Goal: Task Accomplishment & Management: Complete application form

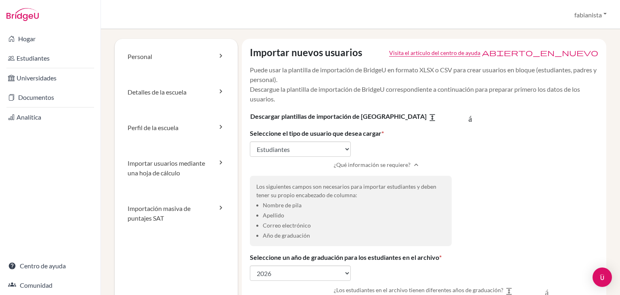
select select "students"
select select "2026"
select select "455662"
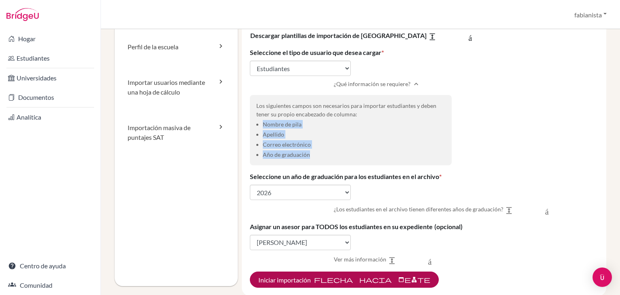
scroll to position [121, 0]
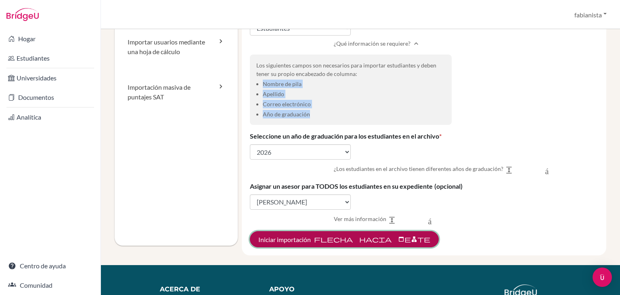
click at [359, 241] on font "flecha hacia adelante" at bounding box center [372, 239] width 116 height 8
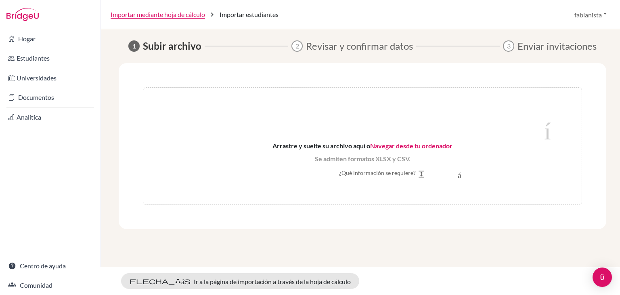
click at [315, 146] on font "Arrastre y suelte su archivo aquí o" at bounding box center [322, 146] width 98 height 8
click at [405, 142] on font "Navegar desde tu ordenador" at bounding box center [411, 146] width 82 height 8
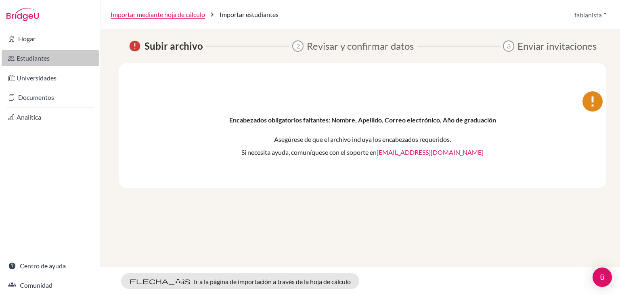
click at [28, 59] on font "Estudiantes" at bounding box center [33, 58] width 33 height 8
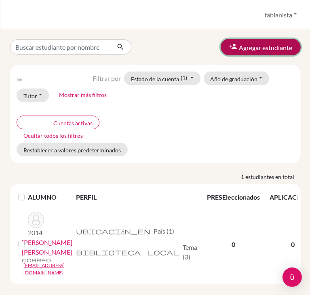
click at [254, 50] on font "Agregar estudiante" at bounding box center [265, 48] width 53 height 8
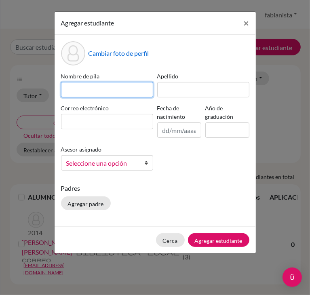
click at [84, 89] on input at bounding box center [107, 89] width 92 height 15
type input "a"
type input "[PERSON_NAME]"
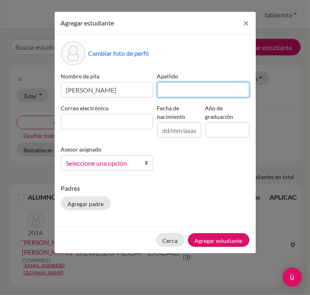
click at [174, 87] on input at bounding box center [203, 89] width 92 height 15
type input "[PERSON_NAME]"
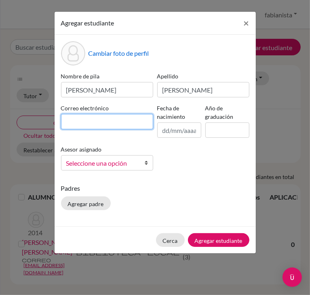
click at [122, 122] on input at bounding box center [107, 121] width 92 height 15
paste input "[PERSON_NAME][EMAIL_ADDRESS][PERSON_NAME][DOMAIN_NAME]"
type input "[PERSON_NAME][EMAIL_ADDRESS][PERSON_NAME][DOMAIN_NAME]"
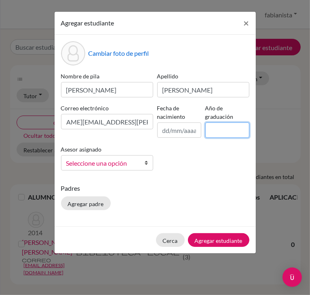
scroll to position [0, 0]
click at [225, 130] on input at bounding box center [227, 129] width 44 height 15
type input "2026"
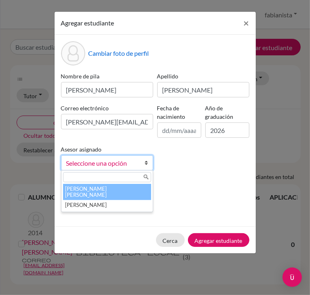
click at [117, 165] on font "Seleccione una opción" at bounding box center [96, 163] width 61 height 8
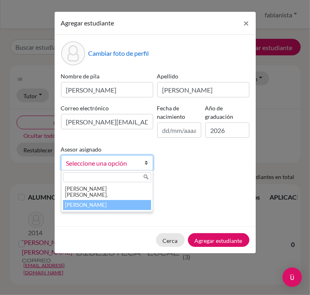
click at [85, 202] on li "[PERSON_NAME]" at bounding box center [107, 205] width 88 height 10
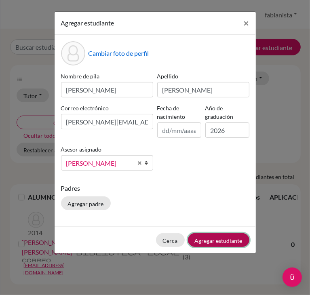
click at [231, 239] on font "Agregar estudiante" at bounding box center [219, 240] width 48 height 7
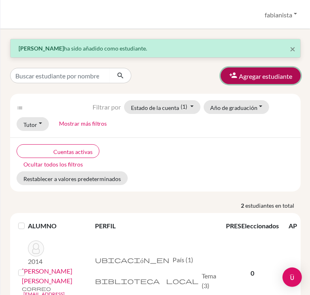
click at [267, 77] on font "Agregar estudiante" at bounding box center [265, 76] width 53 height 8
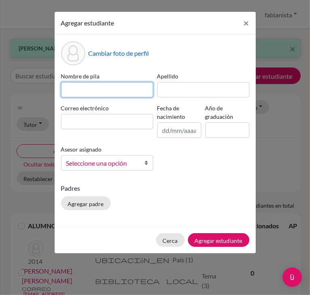
click at [71, 88] on input at bounding box center [107, 89] width 92 height 15
paste input "[PERSON_NAME]"
type input "[PERSON_NAME]"
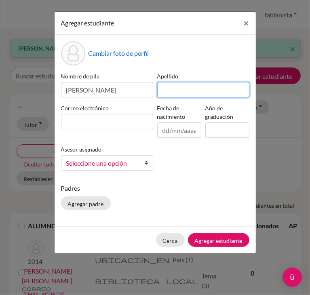
paste input "[PERSON_NAME]"
type input "[PERSON_NAME]"
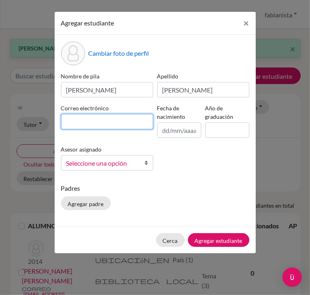
click at [83, 122] on input at bounding box center [107, 121] width 92 height 15
drag, startPoint x: 83, startPoint y: 122, endPoint x: 68, endPoint y: 124, distance: 14.6
paste input "[EMAIL_ADDRESS][PERSON_NAME][DOMAIN_NAME]"
type input "[EMAIL_ADDRESS][PERSON_NAME][DOMAIN_NAME]"
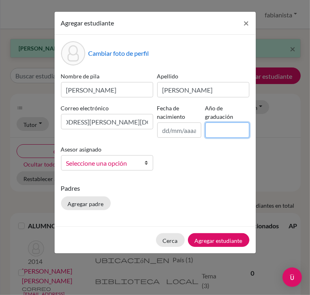
click at [223, 130] on input at bounding box center [227, 129] width 44 height 15
type input "2026"
click at [142, 162] on link "Seleccione una opción" at bounding box center [107, 162] width 92 height 15
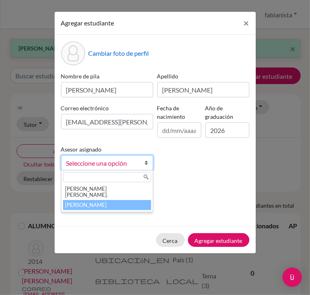
click at [78, 202] on font "[PERSON_NAME]" at bounding box center [86, 205] width 42 height 6
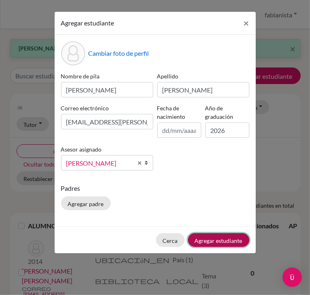
click at [228, 241] on font "Agregar estudiante" at bounding box center [219, 240] width 48 height 7
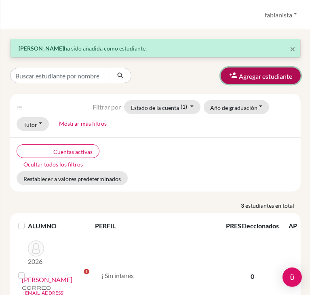
click at [260, 74] on font "Agregar estudiante" at bounding box center [265, 76] width 53 height 8
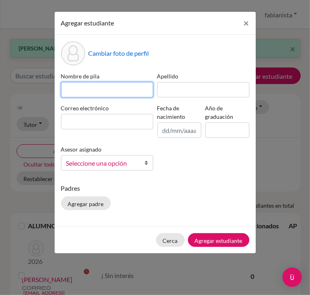
click at [101, 91] on input at bounding box center [107, 89] width 92 height 15
type input "[PERSON_NAME]"
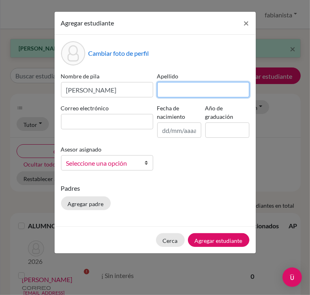
click at [197, 92] on input at bounding box center [203, 89] width 92 height 15
type input "[PERSON_NAME]"
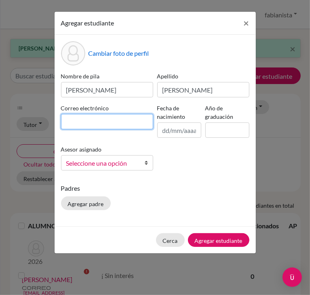
click at [95, 116] on input at bounding box center [107, 121] width 92 height 15
paste input "[PERSON_NAME][EMAIL_ADDRESS][PERSON_NAME][DOMAIN_NAME]"
type input "[PERSON_NAME][EMAIL_ADDRESS][PERSON_NAME][DOMAIN_NAME]"
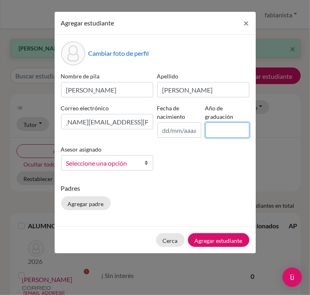
scroll to position [0, 0]
click at [216, 125] on input at bounding box center [227, 129] width 44 height 15
type input "2026"
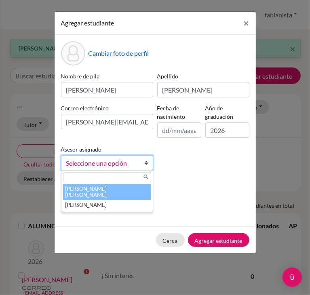
click at [96, 166] on font "Seleccione una opción" at bounding box center [96, 163] width 61 height 8
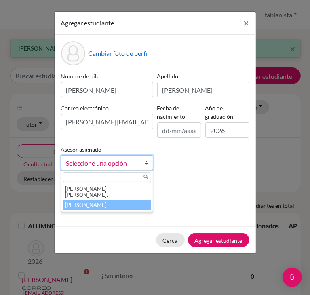
click at [82, 202] on font "[PERSON_NAME]" at bounding box center [86, 205] width 42 height 6
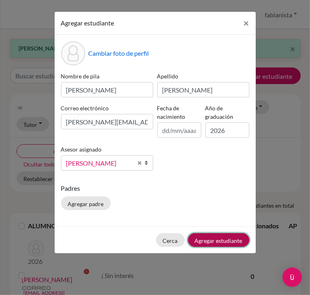
click at [236, 243] on button "Agregar estudiante" at bounding box center [218, 240] width 61 height 14
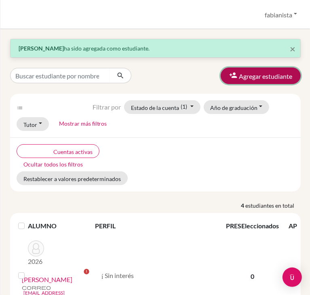
click at [254, 78] on font "Agregar estudiante" at bounding box center [265, 76] width 53 height 8
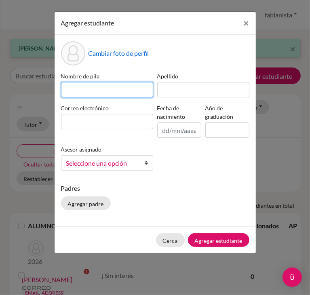
click at [78, 88] on input at bounding box center [107, 89] width 92 height 15
type input "[PERSON_NAME]"
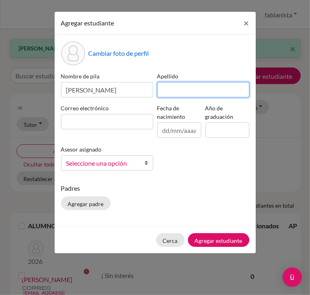
click at [189, 93] on input at bounding box center [203, 89] width 92 height 15
type input "[PERSON_NAME]"
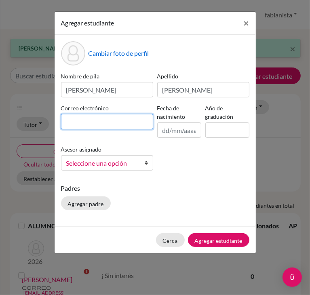
paste input "[PERSON_NAME][EMAIL_ADDRESS][PERSON_NAME][DOMAIN_NAME]"
type input "[PERSON_NAME][EMAIL_ADDRESS][PERSON_NAME][DOMAIN_NAME]"
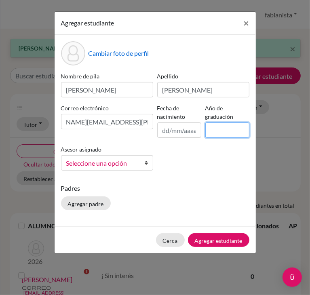
scroll to position [0, 0]
click at [215, 132] on input at bounding box center [227, 129] width 44 height 15
type input "2026"
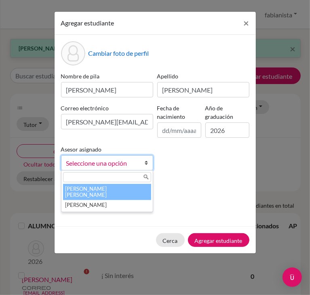
click at [145, 166] on b at bounding box center [149, 162] width 8 height 15
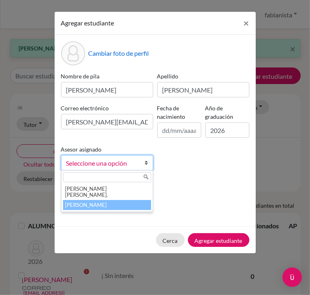
click at [85, 202] on font "[PERSON_NAME]" at bounding box center [86, 205] width 42 height 6
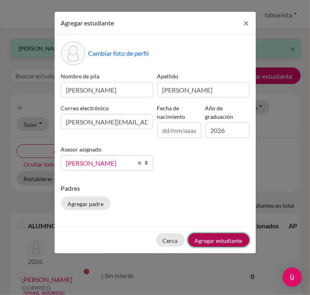
click at [225, 238] on font "Agregar estudiante" at bounding box center [219, 240] width 48 height 7
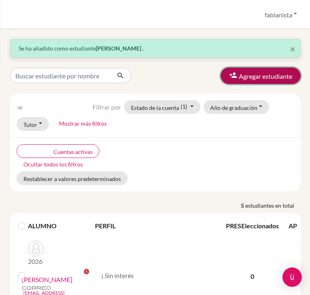
click at [261, 75] on font "Agregar estudiante" at bounding box center [265, 76] width 53 height 8
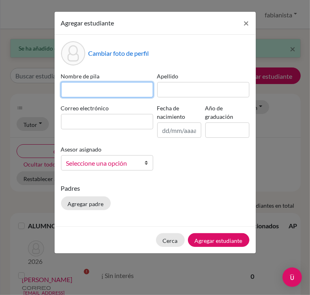
paste input "[PERSON_NAME]"
type input "[PERSON_NAME]"
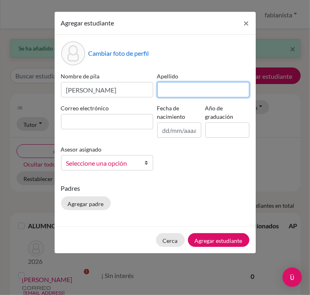
paste input "[PERSON_NAME]"
type input "[PERSON_NAME]"
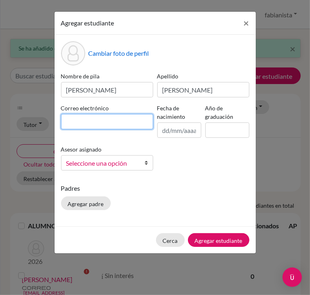
paste input "[PERSON_NAME][EMAIL_ADDRESS][PERSON_NAME][DOMAIN_NAME]"
type input "[PERSON_NAME][EMAIL_ADDRESS][PERSON_NAME][DOMAIN_NAME]"
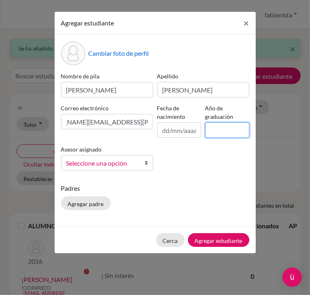
scroll to position [0, 0]
click at [223, 126] on input at bounding box center [227, 129] width 44 height 15
type input "2026"
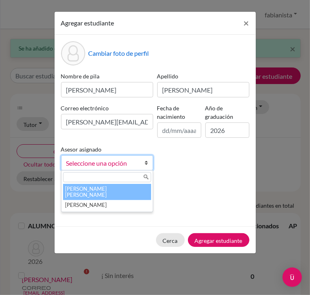
click at [96, 165] on font "Seleccione una opción" at bounding box center [96, 163] width 61 height 8
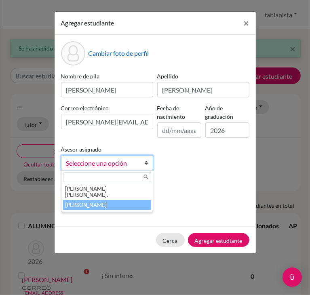
click at [84, 202] on font "[PERSON_NAME]" at bounding box center [86, 205] width 42 height 6
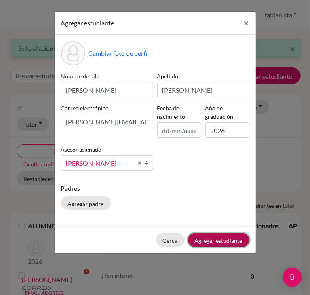
click at [211, 238] on font "Agregar estudiante" at bounding box center [219, 240] width 48 height 7
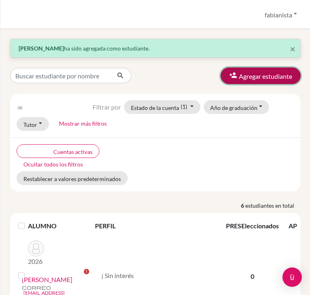
click at [249, 75] on font "Agregar estudiante" at bounding box center [265, 76] width 53 height 8
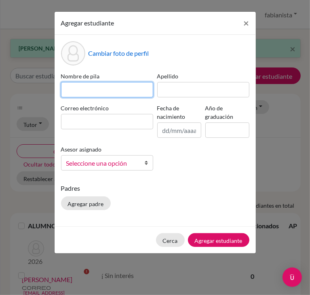
paste input "[PERSON_NAME]"
type input "[PERSON_NAME]"
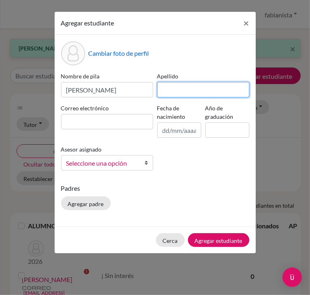
click at [187, 91] on input at bounding box center [203, 89] width 92 height 15
paste input "[PERSON_NAME] [PERSON_NAME]"
type input "[PERSON_NAME] [PERSON_NAME]"
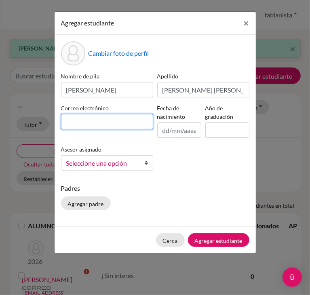
paste input "[PERSON_NAME][EMAIL_ADDRESS][PERSON_NAME][DOMAIN_NAME]"
type input "[PERSON_NAME][EMAIL_ADDRESS][PERSON_NAME][DOMAIN_NAME]"
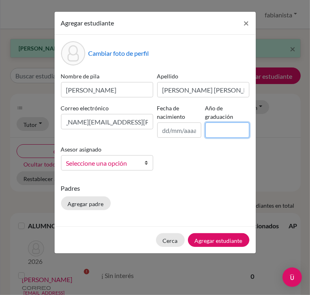
scroll to position [0, 0]
click at [230, 125] on input at bounding box center [227, 129] width 44 height 15
type input "2026"
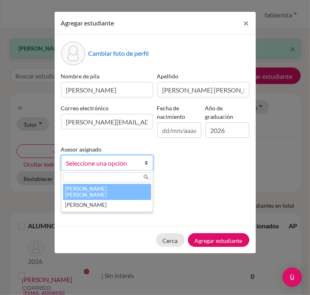
click at [111, 166] on font "Seleccione una opción" at bounding box center [96, 163] width 61 height 8
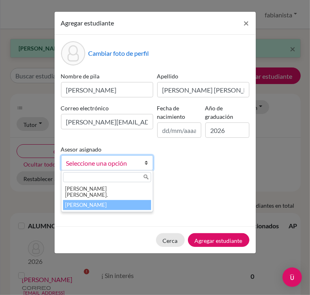
click at [88, 202] on font "[PERSON_NAME]" at bounding box center [86, 205] width 42 height 6
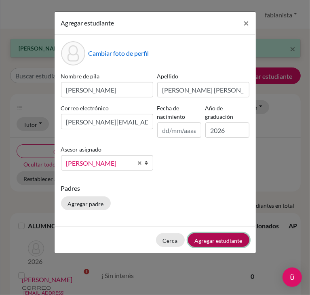
click at [219, 238] on font "Agregar estudiante" at bounding box center [219, 240] width 48 height 7
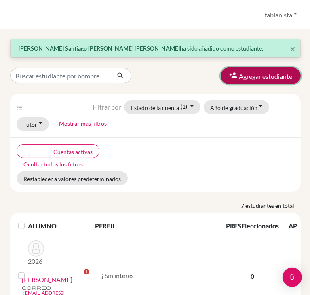
click at [266, 80] on font "Agregar estudiante" at bounding box center [265, 76] width 53 height 8
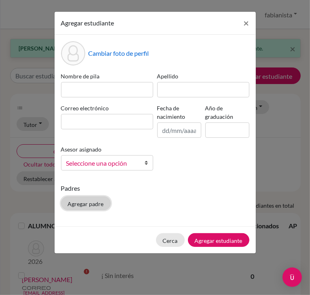
click at [78, 204] on font "Agregar padre" at bounding box center [86, 203] width 36 height 7
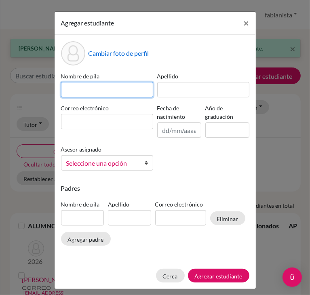
paste input "[PERSON_NAME]"
type input "[PERSON_NAME]"
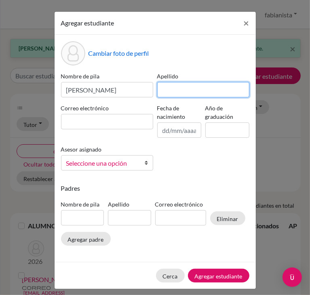
click at [177, 90] on input at bounding box center [203, 89] width 92 height 15
paste input "[PERSON_NAME]"
type input "[PERSON_NAME]"
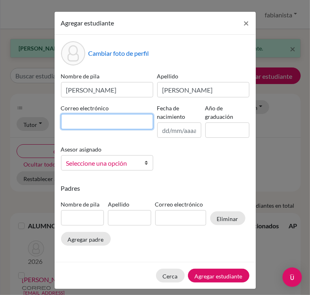
paste input "[PERSON_NAME][EMAIL_ADDRESS][PERSON_NAME][DOMAIN_NAME]"
type input "[PERSON_NAME][EMAIL_ADDRESS][PERSON_NAME][DOMAIN_NAME]"
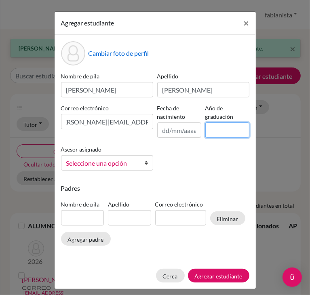
click at [216, 128] on input at bounding box center [227, 129] width 44 height 15
type input "2026"
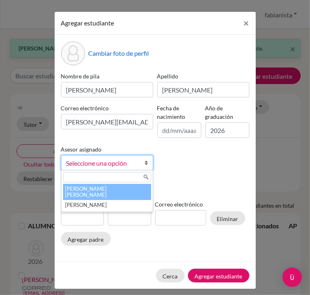
click at [107, 165] on font "Seleccione una opción" at bounding box center [96, 163] width 61 height 8
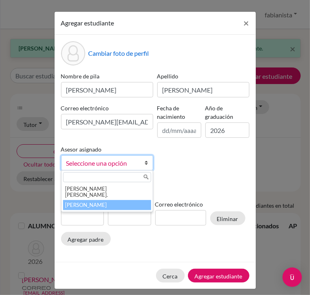
click at [91, 202] on font "[PERSON_NAME]" at bounding box center [86, 205] width 42 height 6
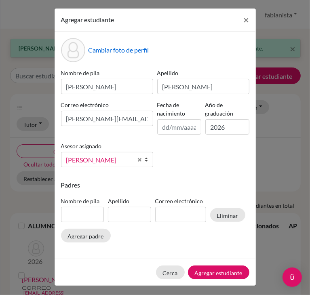
scroll to position [4, 0]
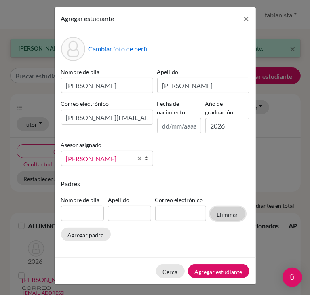
click at [225, 214] on font "Eliminar" at bounding box center [227, 214] width 21 height 7
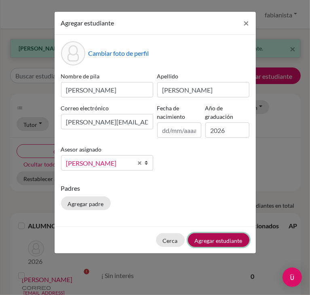
click at [214, 241] on font "Agregar estudiante" at bounding box center [219, 240] width 48 height 7
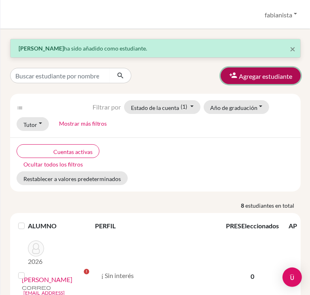
click at [229, 78] on icon "button" at bounding box center [233, 75] width 8 height 8
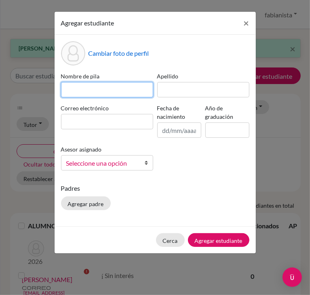
paste input "[PERSON_NAME]"
type input "[PERSON_NAME]"
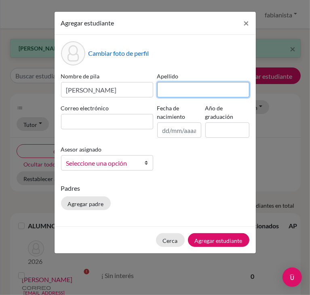
click at [176, 89] on input at bounding box center [203, 89] width 92 height 15
paste input "[PERSON_NAME]"
type input "[PERSON_NAME]"
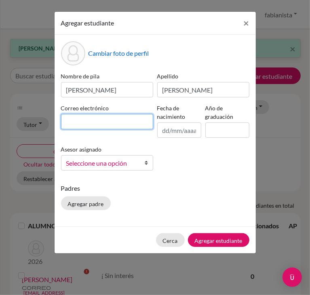
paste input "[PERSON_NAME][EMAIL_ADDRESS][PERSON_NAME][DOMAIN_NAME]"
type input "[PERSON_NAME][EMAIL_ADDRESS][PERSON_NAME][DOMAIN_NAME]"
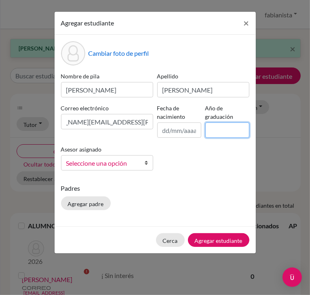
click at [215, 134] on input at bounding box center [227, 129] width 44 height 15
type input "2026"
click at [103, 167] on font "Seleccione una opción" at bounding box center [96, 163] width 61 height 8
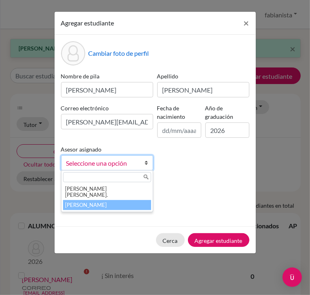
click at [79, 202] on font "[PERSON_NAME]" at bounding box center [86, 205] width 42 height 6
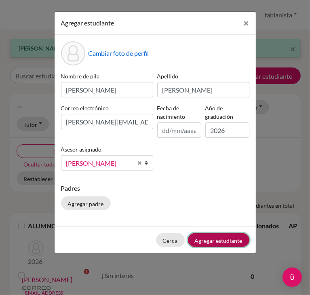
click at [223, 238] on font "Agregar estudiante" at bounding box center [219, 240] width 48 height 7
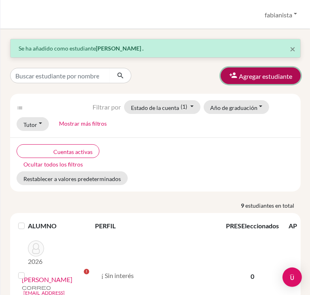
click at [244, 76] on font "Agregar estudiante" at bounding box center [265, 76] width 53 height 8
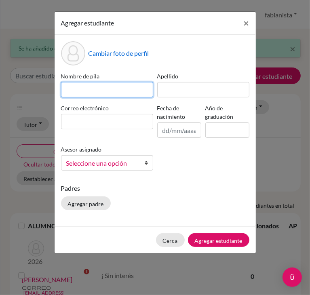
paste input "[PERSON_NAME]"
type input "[PERSON_NAME]"
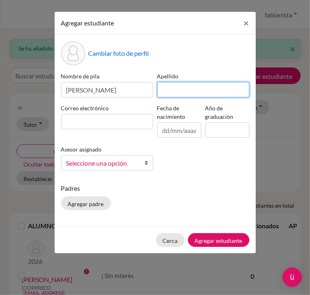
click at [173, 93] on input at bounding box center [203, 89] width 92 height 15
type input "[PERSON_NAME]"
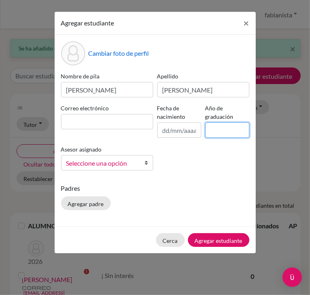
click at [223, 128] on input at bounding box center [227, 129] width 44 height 15
type input "2026"
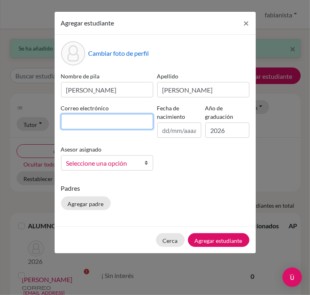
paste input "[PERSON_NAME][EMAIL_ADDRESS][PERSON_NAME][DOMAIN_NAME]"
type input "[PERSON_NAME][EMAIL_ADDRESS][PERSON_NAME][DOMAIN_NAME]"
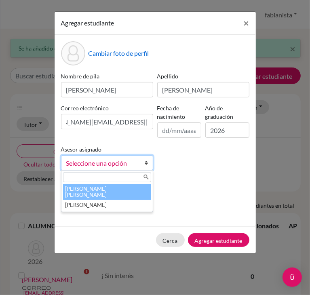
click at [126, 162] on font "Seleccione una opción" at bounding box center [96, 163] width 61 height 8
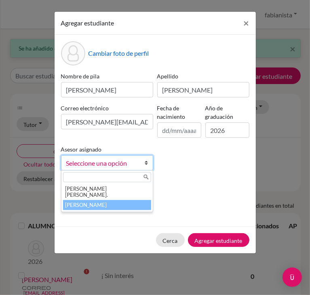
click at [83, 200] on li "[PERSON_NAME]" at bounding box center [107, 205] width 88 height 10
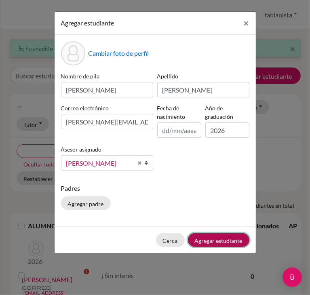
click at [218, 237] on font "Agregar estudiante" at bounding box center [219, 240] width 48 height 7
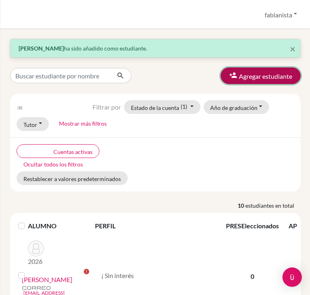
click at [257, 78] on font "Agregar estudiante" at bounding box center [265, 76] width 53 height 8
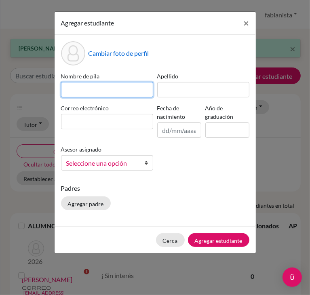
click at [98, 88] on input at bounding box center [107, 89] width 92 height 15
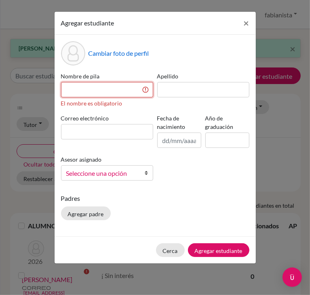
click at [115, 89] on input at bounding box center [107, 89] width 92 height 15
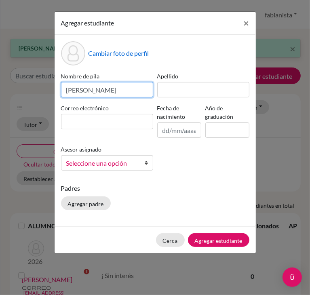
type input "[PERSON_NAME]"
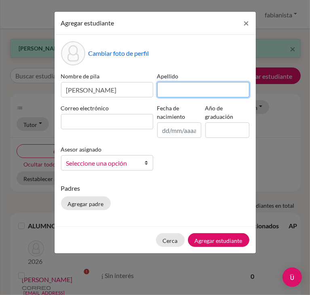
click at [178, 89] on input at bounding box center [203, 89] width 92 height 15
type input "[PERSON_NAME]"
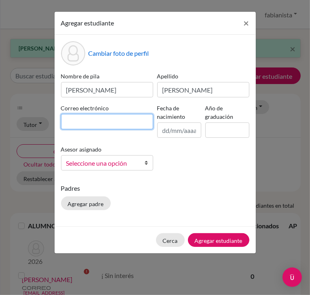
paste input "[PERSON_NAME][EMAIL_ADDRESS][PERSON_NAME][DOMAIN_NAME]"
type input "[PERSON_NAME][EMAIL_ADDRESS][PERSON_NAME][DOMAIN_NAME]"
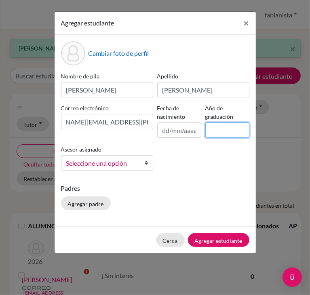
click at [233, 131] on input at bounding box center [227, 129] width 44 height 15
type input "2026"
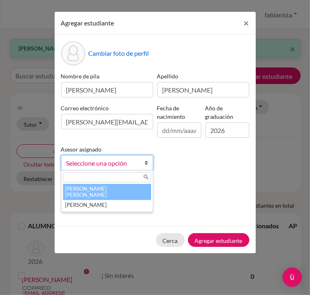
click at [133, 166] on span "Seleccione una opción" at bounding box center [101, 163] width 71 height 11
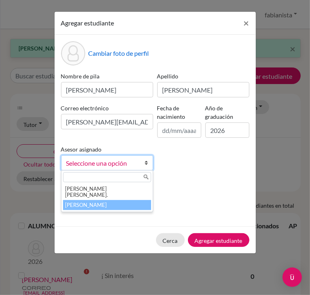
click at [103, 200] on li "[PERSON_NAME]" at bounding box center [107, 205] width 88 height 10
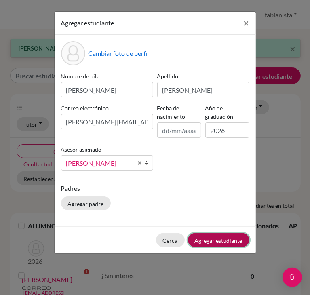
click at [206, 238] on font "Agregar estudiante" at bounding box center [219, 240] width 48 height 7
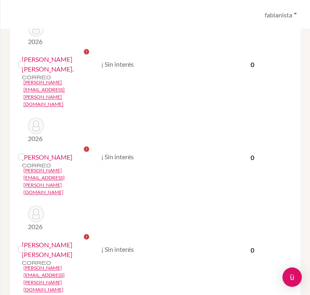
scroll to position [754, 0]
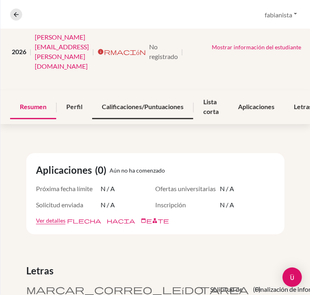
scroll to position [81, 0]
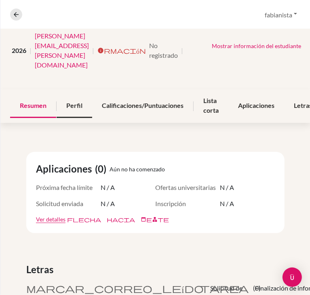
click at [76, 101] on font "Perfil" at bounding box center [74, 105] width 16 height 8
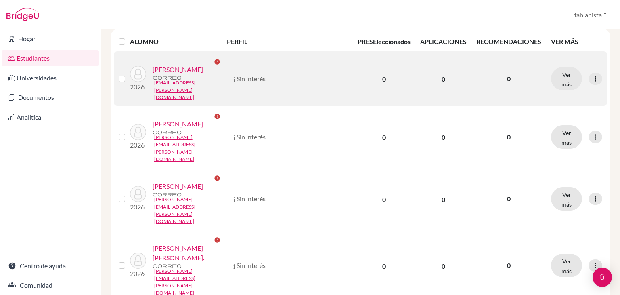
scroll to position [162, 0]
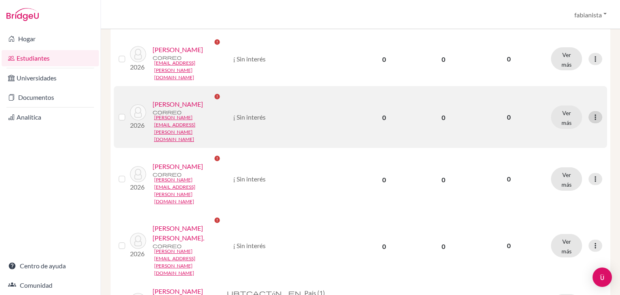
click at [592, 121] on icon at bounding box center [596, 117] width 8 height 8
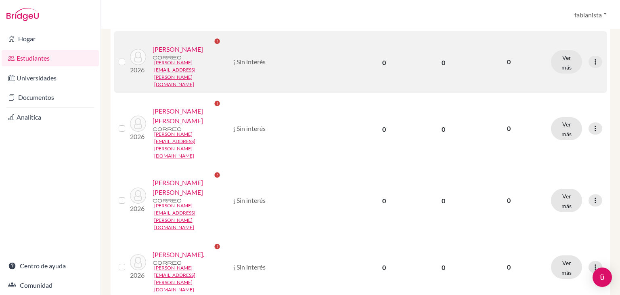
scroll to position [606, 0]
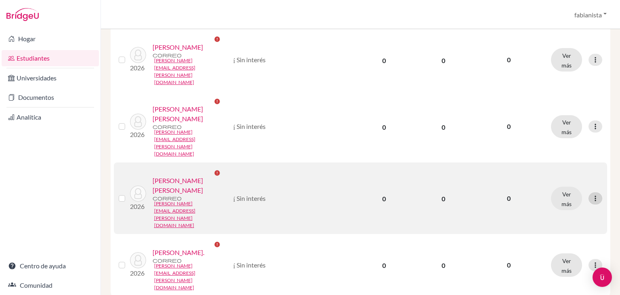
click at [592, 202] on icon at bounding box center [596, 198] width 8 height 8
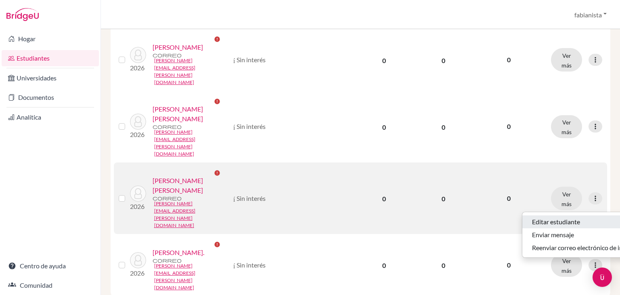
click at [551, 218] on font "Editar estudiante" at bounding box center [556, 222] width 48 height 8
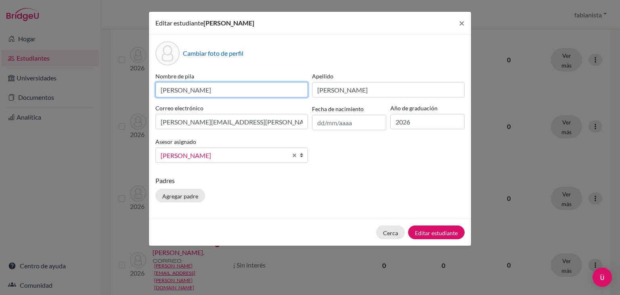
drag, startPoint x: 179, startPoint y: 90, endPoint x: 262, endPoint y: 92, distance: 82.8
click at [180, 90] on input "[PERSON_NAME]" at bounding box center [231, 89] width 153 height 15
type input "[PERSON_NAME]"
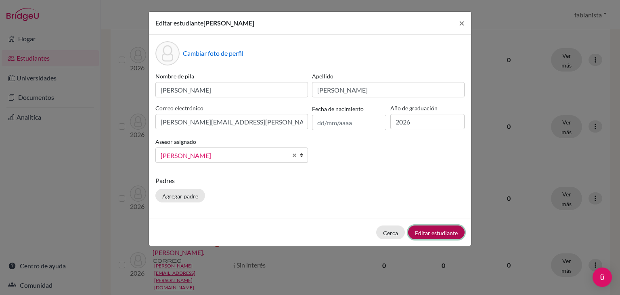
click at [441, 233] on font "Editar estudiante" at bounding box center [436, 232] width 43 height 7
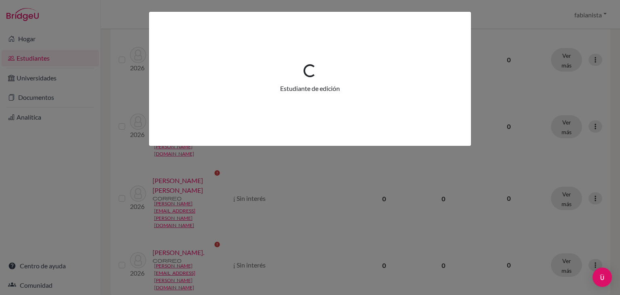
scroll to position [0, 0]
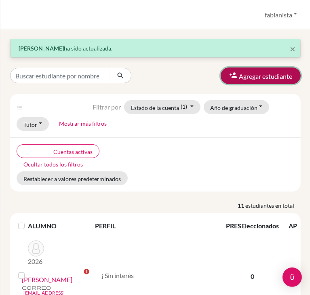
click at [244, 77] on font "Agregar estudiante" at bounding box center [265, 76] width 53 height 8
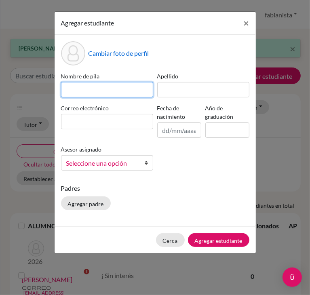
paste input "[PERSON_NAME]"
type input "[PERSON_NAME]"
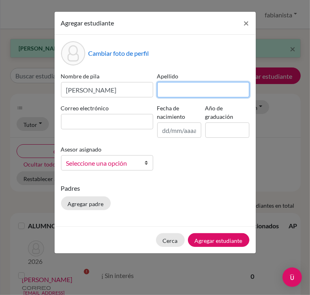
paste input "[PERSON_NAME]"
type input "[PERSON_NAME]"
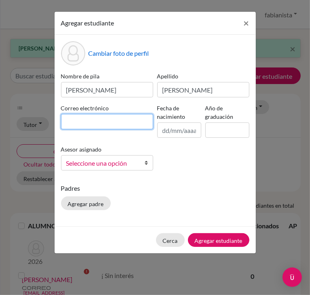
click at [90, 124] on input at bounding box center [107, 121] width 92 height 15
paste input "[PERSON_NAME][EMAIL_ADDRESS][PERSON_NAME][DOMAIN_NAME]"
type input "[PERSON_NAME][EMAIL_ADDRESS][PERSON_NAME][DOMAIN_NAME]"
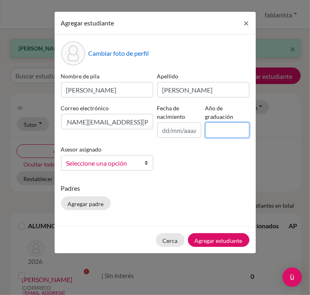
click at [222, 132] on input at bounding box center [227, 129] width 44 height 15
type input "2026"
click at [96, 162] on font "Seleccione una opción" at bounding box center [96, 163] width 61 height 8
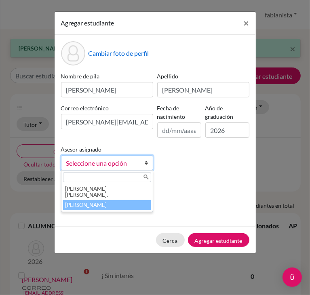
click at [88, 202] on font "[PERSON_NAME]" at bounding box center [86, 205] width 42 height 6
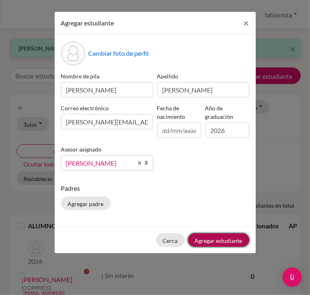
click at [207, 241] on font "Agregar estudiante" at bounding box center [219, 240] width 48 height 7
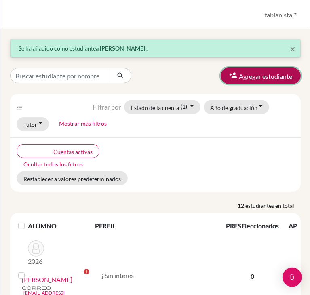
click at [239, 80] on font "Agregar estudiante" at bounding box center [265, 76] width 53 height 8
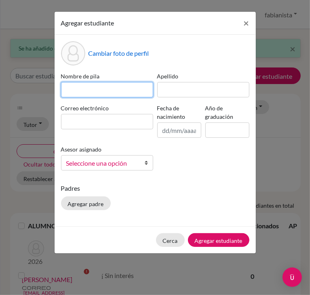
click at [113, 90] on input at bounding box center [107, 89] width 92 height 15
type input "[PERSON_NAME]"
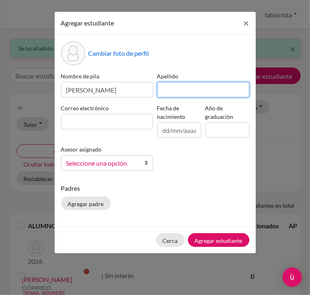
click at [168, 88] on input at bounding box center [203, 89] width 92 height 15
type input "[PERSON_NAME]"
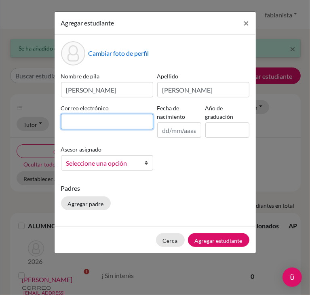
click at [149, 122] on input at bounding box center [107, 121] width 92 height 15
paste input "[PERSON_NAME][EMAIL_ADDRESS][DOMAIN_NAME]"
type input "[PERSON_NAME][EMAIL_ADDRESS][DOMAIN_NAME]"
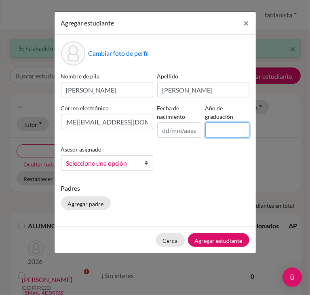
drag, startPoint x: 209, startPoint y: 129, endPoint x: 220, endPoint y: 131, distance: 10.7
click at [210, 129] on input at bounding box center [227, 129] width 44 height 15
type input "2026"
click at [94, 163] on font "Seleccione una opción" at bounding box center [96, 163] width 61 height 8
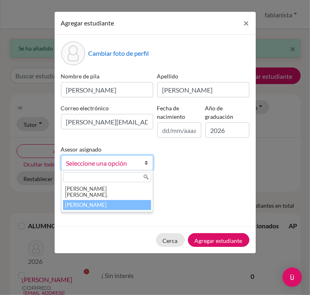
click at [90, 202] on font "[PERSON_NAME]" at bounding box center [86, 205] width 42 height 6
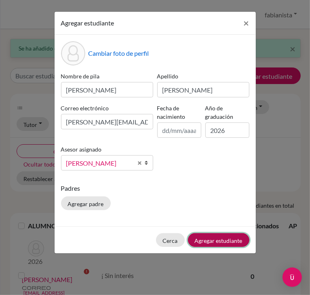
click at [213, 238] on font "Agregar estudiante" at bounding box center [219, 240] width 48 height 7
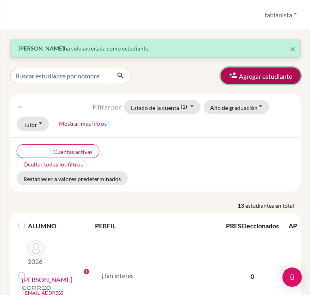
click at [277, 77] on font "Agregar estudiante" at bounding box center [265, 76] width 53 height 8
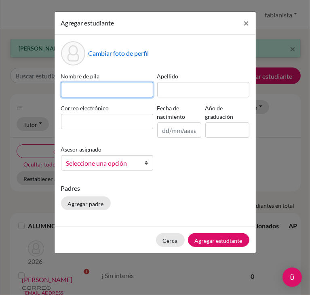
click at [103, 84] on input at bounding box center [107, 89] width 92 height 15
type input "[PERSON_NAME]"
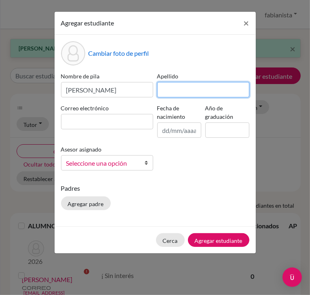
click at [179, 93] on input at bounding box center [203, 89] width 92 height 15
type input "[PERSON_NAME]"
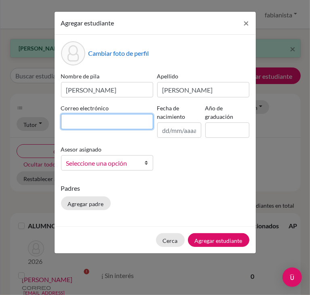
click at [124, 120] on input at bounding box center [107, 121] width 92 height 15
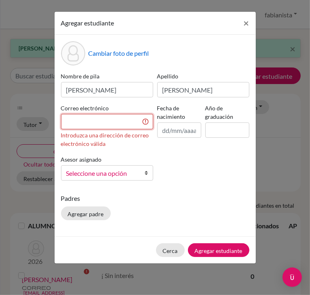
click at [82, 116] on input at bounding box center [107, 121] width 92 height 15
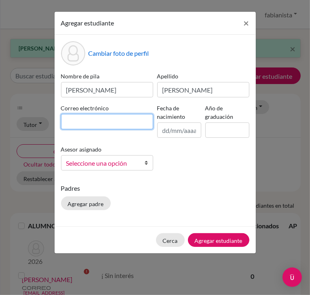
paste input "[PERSON_NAME][EMAIL_ADDRESS][PERSON_NAME][DOMAIN_NAME]"
type input "[PERSON_NAME][EMAIL_ADDRESS][PERSON_NAME][DOMAIN_NAME]"
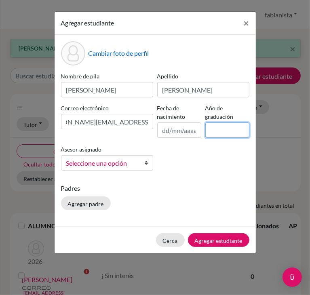
click at [214, 130] on input at bounding box center [227, 129] width 44 height 15
type input "2026"
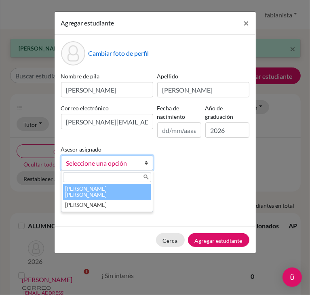
click at [105, 163] on font "Seleccione una opción" at bounding box center [96, 163] width 61 height 8
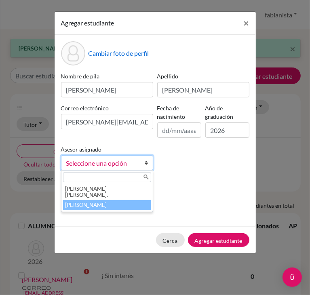
click at [88, 202] on font "[PERSON_NAME]" at bounding box center [86, 205] width 42 height 6
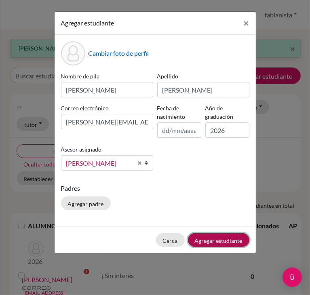
click at [218, 238] on font "Agregar estudiante" at bounding box center [219, 240] width 48 height 7
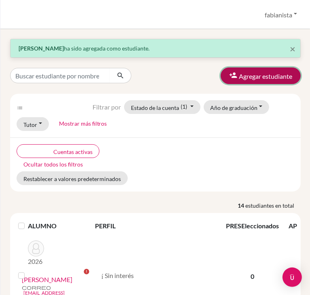
click at [276, 80] on button "Agregar estudiante" at bounding box center [261, 75] width 80 height 17
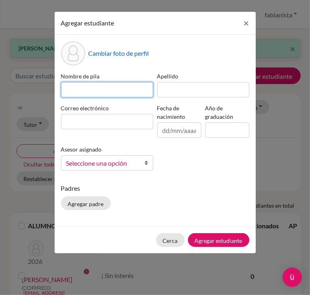
paste input "[PERSON_NAME]"
type input "[PERSON_NAME]"
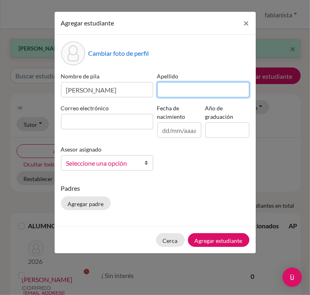
paste input "[PERSON_NAME]"
type input "[PERSON_NAME]"
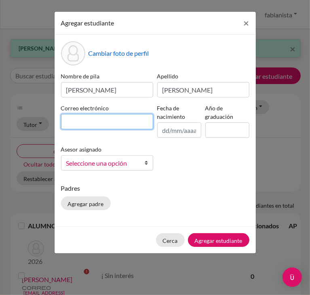
paste input "[PERSON_NAME][EMAIL_ADDRESS][PERSON_NAME][DOMAIN_NAME]"
type input "[PERSON_NAME][EMAIL_ADDRESS][PERSON_NAME][DOMAIN_NAME]"
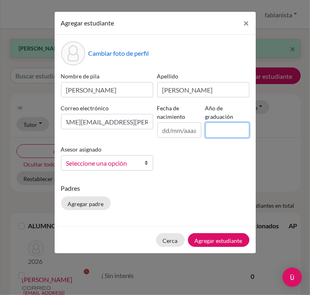
scroll to position [0, 0]
click at [229, 130] on input at bounding box center [227, 129] width 44 height 15
type input "2026"
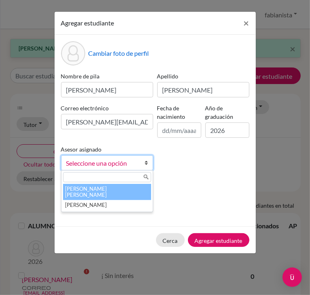
click at [109, 165] on font "Seleccione una opción" at bounding box center [96, 163] width 61 height 8
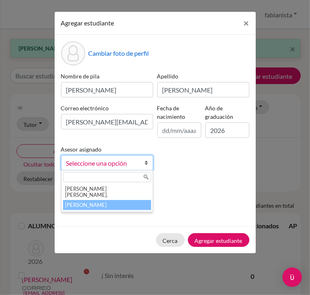
click at [99, 200] on li "[PERSON_NAME]" at bounding box center [107, 205] width 88 height 10
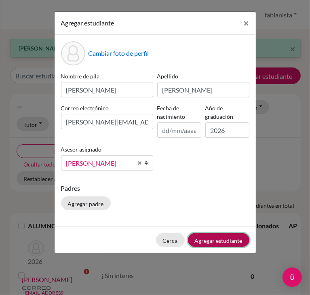
click at [216, 237] on font "Agregar estudiante" at bounding box center [219, 240] width 48 height 7
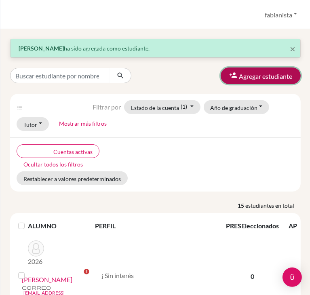
click at [278, 78] on font "Agregar estudiante" at bounding box center [265, 76] width 53 height 8
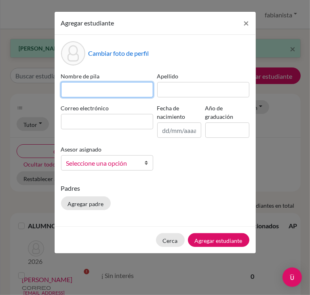
paste input "[PERSON_NAME]"
type input "[PERSON_NAME]"
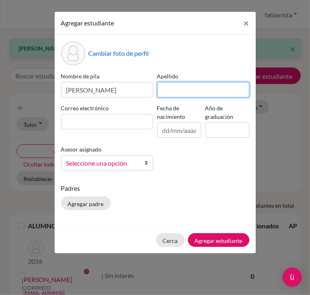
click at [179, 92] on input at bounding box center [203, 89] width 92 height 15
type input "[PERSON_NAME]"
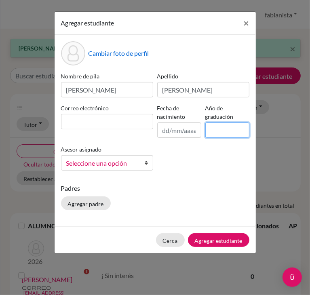
drag, startPoint x: 220, startPoint y: 126, endPoint x: 225, endPoint y: 132, distance: 7.2
click at [220, 127] on input at bounding box center [227, 129] width 44 height 15
type input "2026"
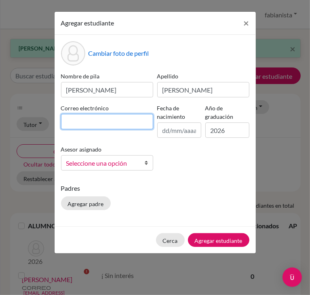
paste input "[PERSON_NAME][EMAIL_ADDRESS][PERSON_NAME][DOMAIN_NAME]"
type input "[PERSON_NAME][EMAIL_ADDRESS][PERSON_NAME][DOMAIN_NAME]"
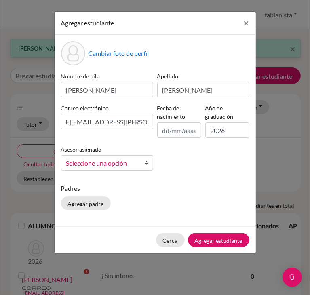
click at [108, 164] on font "Seleccione una opción" at bounding box center [96, 163] width 61 height 8
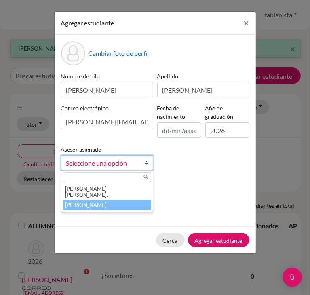
click at [87, 202] on font "[PERSON_NAME]" at bounding box center [86, 205] width 42 height 6
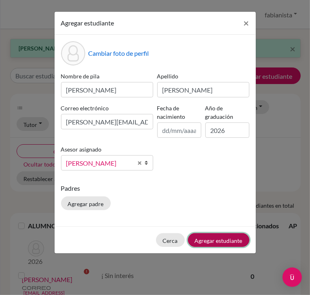
click at [230, 240] on font "Agregar estudiante" at bounding box center [219, 240] width 48 height 7
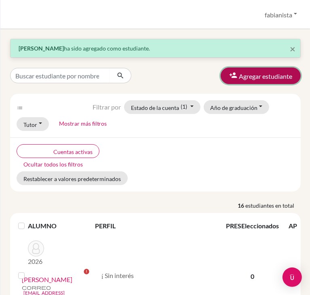
click at [253, 76] on font "Agregar estudiante" at bounding box center [265, 76] width 53 height 8
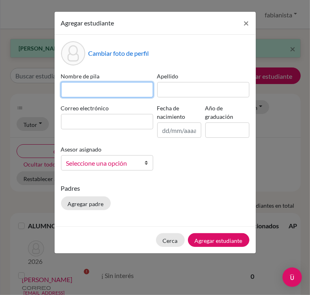
paste input "Maximo"
type input "Maximo"
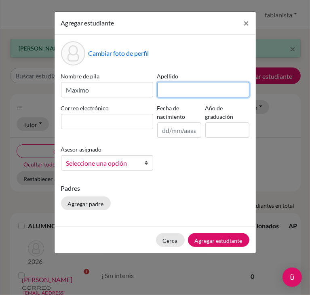
click at [220, 92] on input at bounding box center [203, 89] width 92 height 15
type input "[PERSON_NAME]"
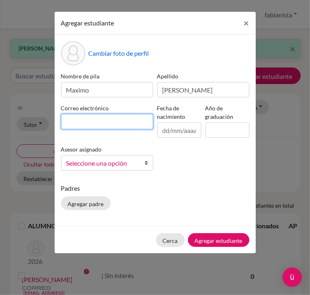
paste input "[EMAIL_ADDRESS][DOMAIN_NAME]"
type input "[EMAIL_ADDRESS][DOMAIN_NAME]"
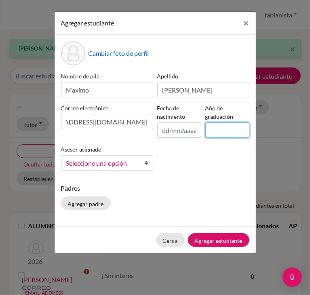
click at [231, 126] on input at bounding box center [227, 129] width 44 height 15
type input "2026"
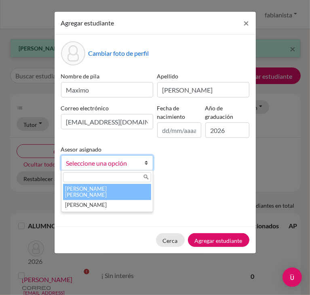
click at [129, 164] on span "Seleccione una opción" at bounding box center [101, 163] width 71 height 11
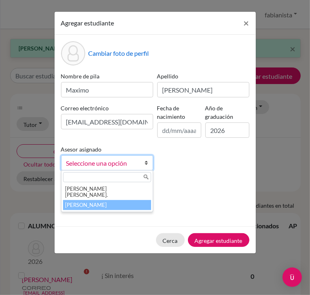
click at [103, 204] on li "[PERSON_NAME]" at bounding box center [107, 205] width 88 height 10
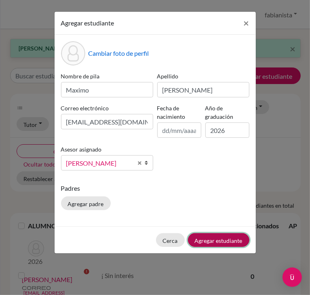
click at [230, 239] on font "Agregar estudiante" at bounding box center [219, 240] width 48 height 7
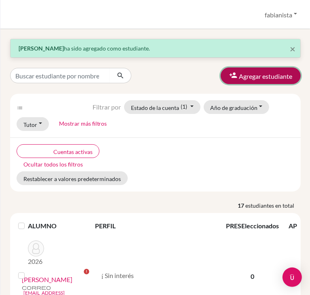
click at [267, 73] on font "Agregar estudiante" at bounding box center [265, 76] width 53 height 8
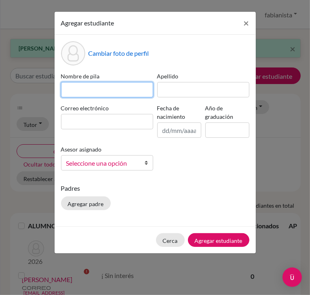
paste input "[PERSON_NAME]"
type input "[PERSON_NAME]"
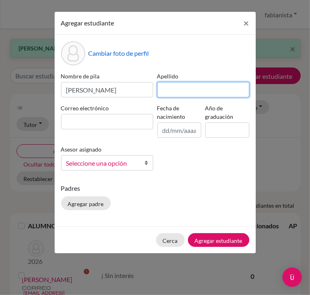
click at [184, 86] on input at bounding box center [203, 89] width 92 height 15
type input "[PERSON_NAME]"
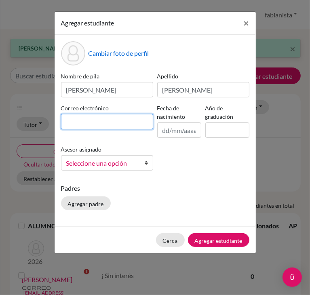
paste input "[PERSON_NAME][EMAIL_ADDRESS][PERSON_NAME][DOMAIN_NAME]"
type input "[PERSON_NAME][EMAIL_ADDRESS][PERSON_NAME][DOMAIN_NAME]"
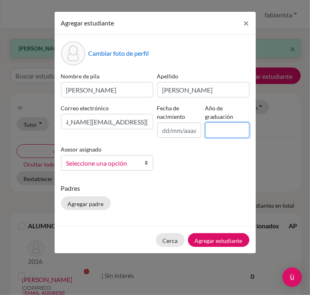
click at [223, 131] on input at bounding box center [227, 129] width 44 height 15
type input "2026"
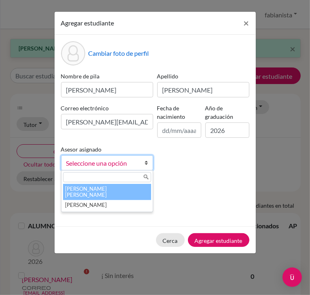
click at [118, 161] on font "Seleccione una opción" at bounding box center [96, 163] width 61 height 8
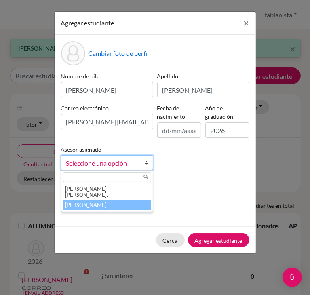
click at [90, 202] on font "[PERSON_NAME]" at bounding box center [86, 205] width 42 height 6
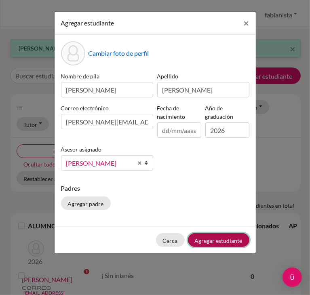
click at [200, 238] on font "Agregar estudiante" at bounding box center [219, 240] width 48 height 7
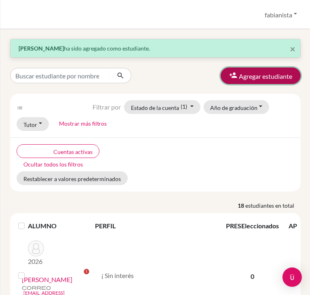
click at [240, 71] on font "Agregar estudiante" at bounding box center [265, 75] width 53 height 8
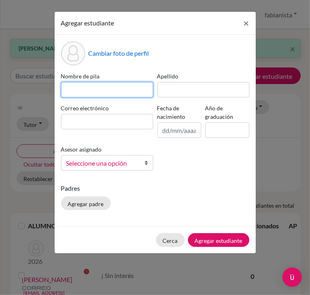
click at [128, 88] on input at bounding box center [107, 89] width 92 height 15
type input "[PERSON_NAME]"
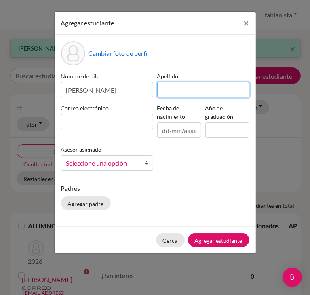
click at [202, 85] on input at bounding box center [203, 89] width 92 height 15
type input "[PERSON_NAME]"
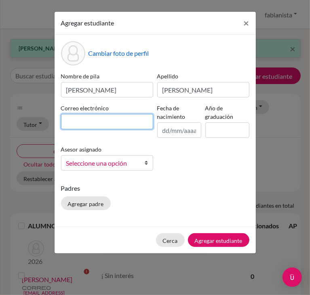
paste input "[PERSON_NAME][EMAIL_ADDRESS][PERSON_NAME][DOMAIN_NAME]"
type input "[PERSON_NAME][EMAIL_ADDRESS][PERSON_NAME][DOMAIN_NAME]"
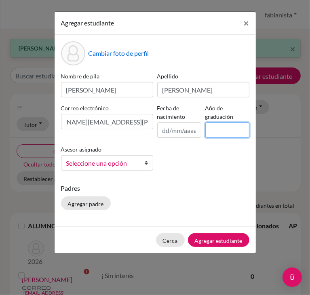
scroll to position [0, 0]
click at [217, 128] on input at bounding box center [227, 129] width 44 height 15
type input "2026"
click at [149, 159] on b at bounding box center [149, 162] width 8 height 15
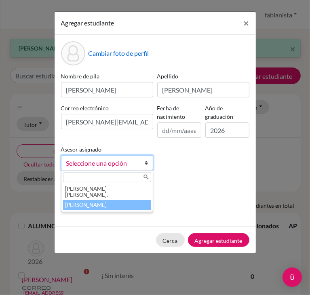
click at [105, 200] on li "[PERSON_NAME]" at bounding box center [107, 205] width 88 height 10
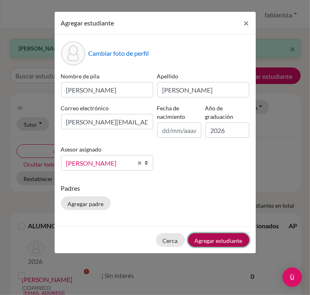
click at [221, 239] on font "Agregar estudiante" at bounding box center [219, 240] width 48 height 7
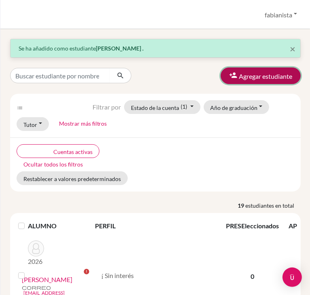
click at [278, 81] on button "Agregar estudiante" at bounding box center [261, 75] width 80 height 17
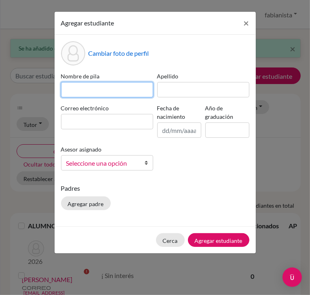
click at [116, 84] on input at bounding box center [107, 89] width 92 height 15
type input "[PERSON_NAME]"
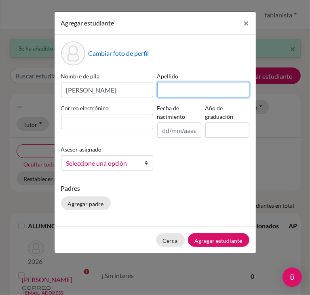
click at [191, 89] on input at bounding box center [203, 89] width 92 height 15
type input "[PERSON_NAME]"
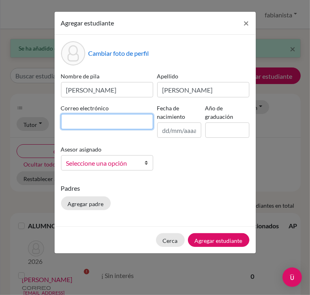
click at [130, 118] on input at bounding box center [107, 121] width 92 height 15
paste input "[PERSON_NAME][EMAIL_ADDRESS][DOMAIN_NAME]"
type input "[PERSON_NAME][EMAIL_ADDRESS][DOMAIN_NAME]"
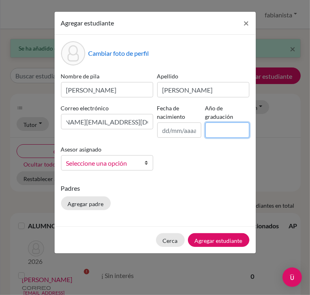
click at [216, 134] on input at bounding box center [227, 129] width 44 height 15
type input "2026"
click at [87, 165] on font "Seleccione una opción" at bounding box center [96, 163] width 61 height 8
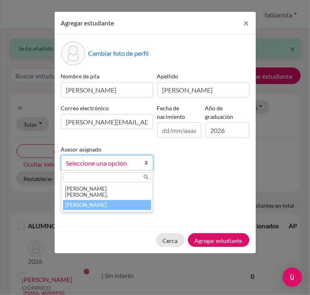
click at [82, 202] on font "[PERSON_NAME]" at bounding box center [86, 205] width 42 height 6
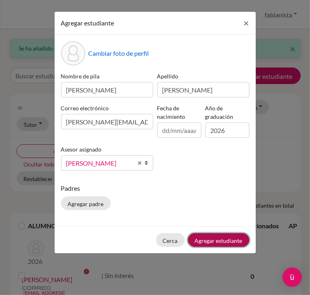
click at [235, 241] on font "Agregar estudiante" at bounding box center [219, 240] width 48 height 7
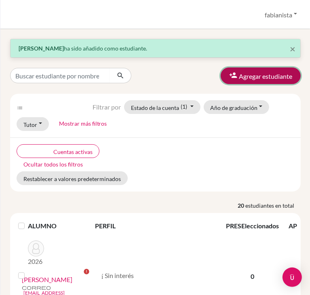
click at [276, 75] on font "Agregar estudiante" at bounding box center [265, 76] width 53 height 8
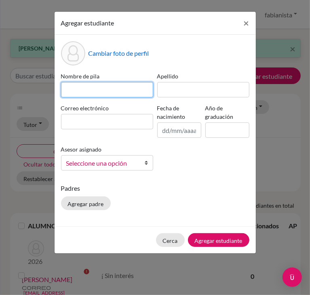
click at [105, 91] on input at bounding box center [107, 89] width 92 height 15
type input "[PERSON_NAME]"
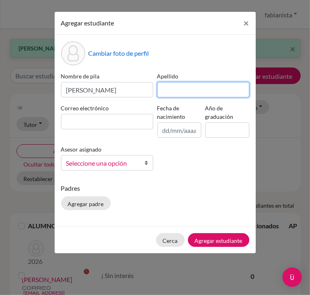
click at [176, 87] on input at bounding box center [203, 89] width 92 height 15
type input "[PERSON_NAME] arcilla"
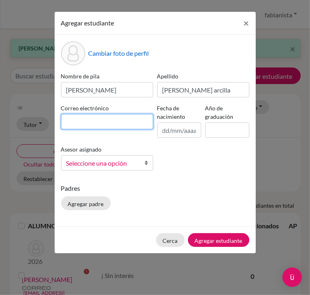
paste input "[PERSON_NAME][EMAIL_ADDRESS][DOMAIN_NAME]"
type input "[PERSON_NAME][EMAIL_ADDRESS][DOMAIN_NAME]"
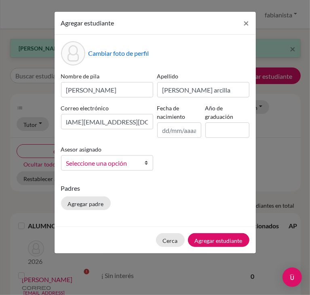
click at [109, 166] on font "Seleccione una opción" at bounding box center [96, 163] width 61 height 8
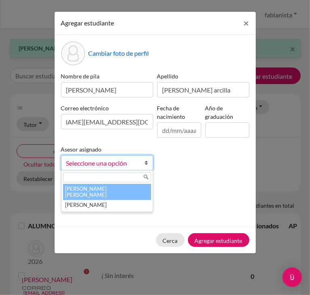
scroll to position [0, 0]
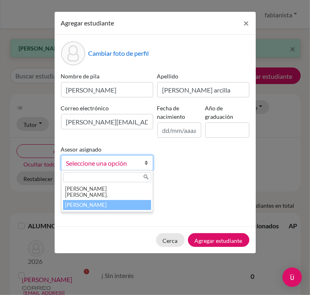
click at [96, 202] on font "[PERSON_NAME]" at bounding box center [86, 205] width 42 height 6
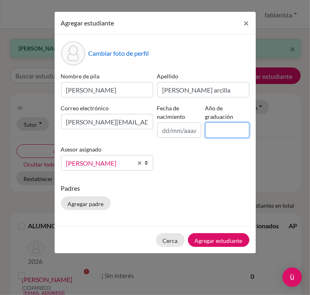
click at [224, 129] on input at bounding box center [227, 129] width 44 height 15
type input "2026"
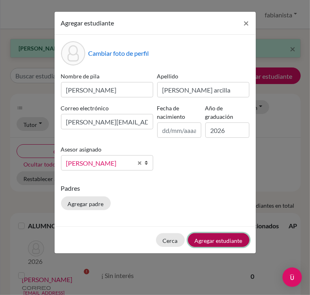
click at [210, 238] on font "Agregar estudiante" at bounding box center [219, 240] width 48 height 7
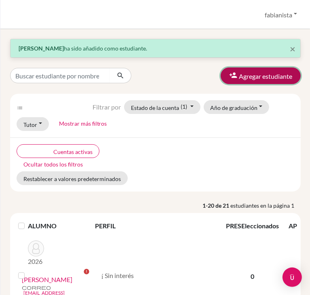
click at [239, 74] on font "Agregar estudiante" at bounding box center [265, 76] width 53 height 8
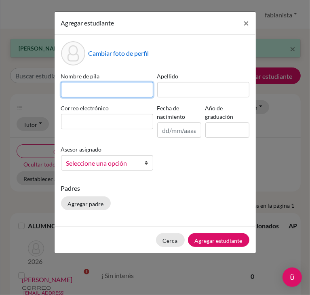
click at [95, 83] on input at bounding box center [107, 89] width 92 height 15
type input "santiago"
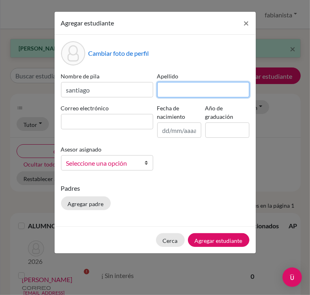
click at [189, 87] on input at bounding box center [203, 89] width 92 height 15
type input "mogollon rincon"
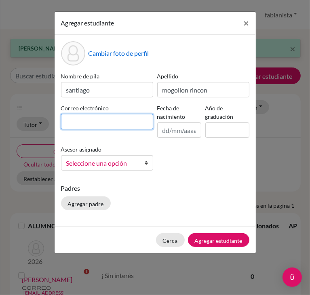
paste input "[EMAIL_ADDRESS][DOMAIN_NAME]"
type input "[EMAIL_ADDRESS][DOMAIN_NAME]"
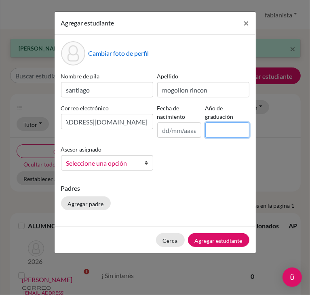
click at [225, 125] on input at bounding box center [227, 129] width 44 height 15
type input "2026"
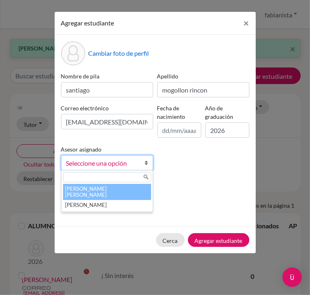
click at [114, 168] on span "Seleccione una opción" at bounding box center [101, 163] width 71 height 11
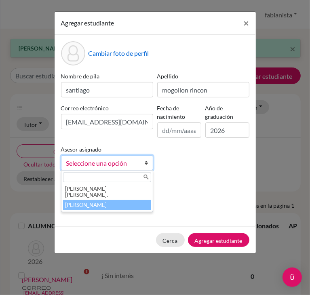
click at [83, 204] on li "[PERSON_NAME]" at bounding box center [107, 205] width 88 height 10
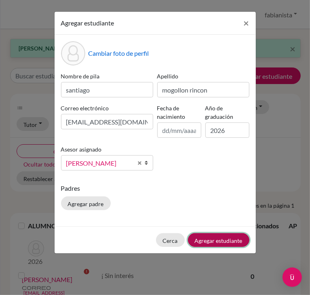
click at [229, 242] on font "Agregar estudiante" at bounding box center [219, 240] width 48 height 7
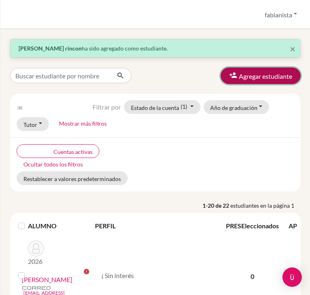
click at [268, 76] on font "Agregar estudiante" at bounding box center [265, 76] width 53 height 8
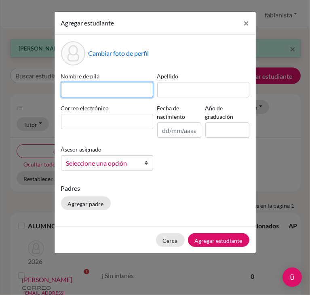
click at [98, 88] on input at bounding box center [107, 89] width 92 height 15
type input "Santiago"
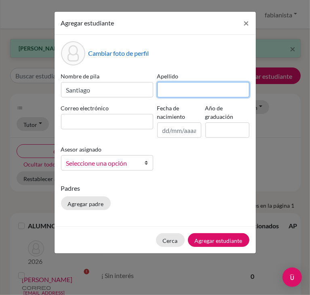
click at [197, 92] on input at bounding box center [203, 89] width 92 height 15
type input "mogollon rincon"
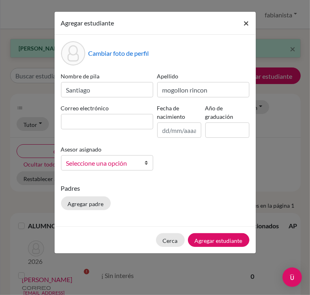
click at [248, 22] on font "×" at bounding box center [247, 23] width 6 height 12
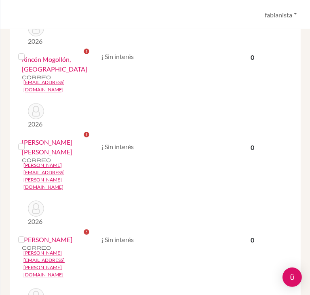
scroll to position [1340, 0]
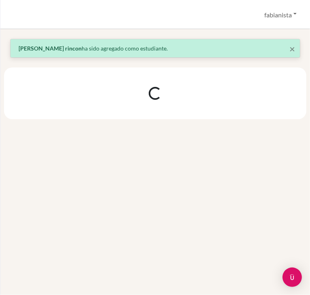
scroll to position [0, 0]
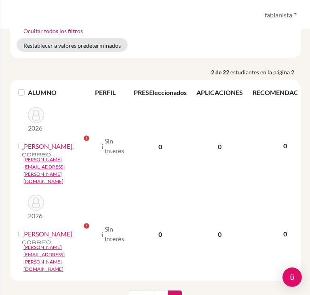
scroll to position [140, 0]
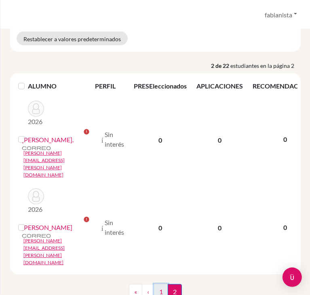
click at [155, 284] on link "1" at bounding box center [161, 291] width 14 height 15
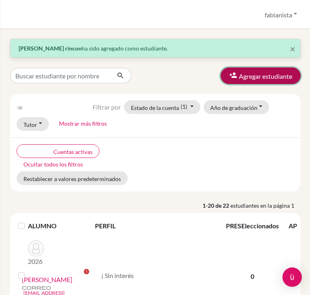
click at [251, 78] on font "Agregar estudiante" at bounding box center [265, 76] width 53 height 8
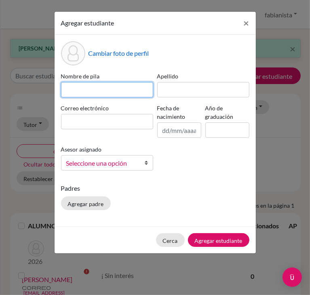
click at [97, 87] on input at bounding box center [107, 89] width 92 height 15
type input "Santiago"
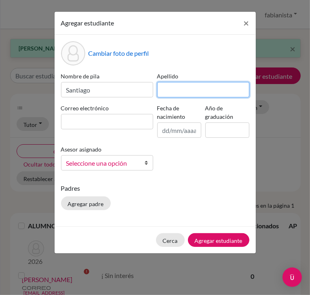
click at [164, 91] on input at bounding box center [203, 89] width 92 height 15
type input "m"
type input "Mogollon Rincón"
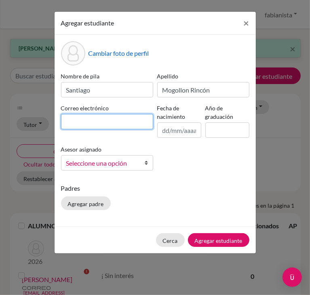
paste input "[EMAIL_ADDRESS][DOMAIN_NAME]"
type input "[EMAIL_ADDRESS][DOMAIN_NAME]"
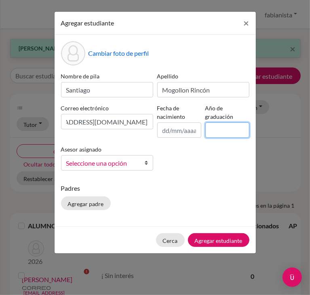
scroll to position [0, 0]
click at [221, 130] on input at bounding box center [227, 129] width 44 height 15
type input "2026"
click at [92, 166] on font "Seleccione una opción" at bounding box center [96, 163] width 61 height 8
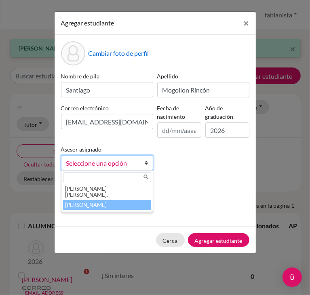
click at [79, 202] on font "[PERSON_NAME]" at bounding box center [86, 205] width 42 height 6
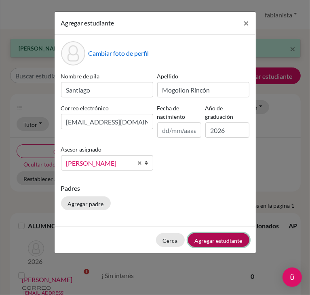
click at [204, 238] on font "Agregar estudiante" at bounding box center [219, 240] width 48 height 7
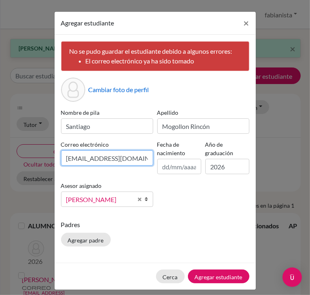
click at [89, 160] on input "[EMAIL_ADDRESS][DOMAIN_NAME]" at bounding box center [107, 157] width 92 height 15
click at [134, 162] on input "[EMAIL_ADDRESS][DOMAIN_NAME]" at bounding box center [107, 157] width 92 height 15
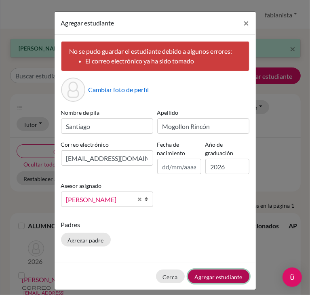
click at [217, 277] on font "Agregar estudiante" at bounding box center [219, 276] width 48 height 7
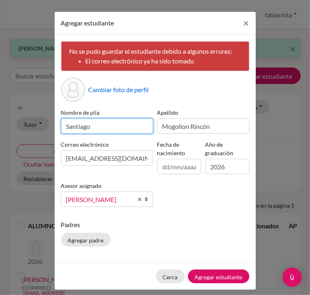
click at [100, 122] on input "Santiago" at bounding box center [107, 125] width 92 height 15
type input "[PERSON_NAME]"
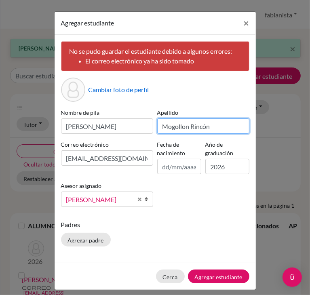
click at [206, 126] on input "Mogollon Rincón" at bounding box center [203, 125] width 92 height 15
type input "M"
type input "[PERSON_NAME]"
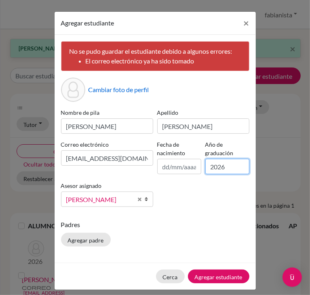
click at [218, 168] on input "2026" at bounding box center [227, 166] width 44 height 15
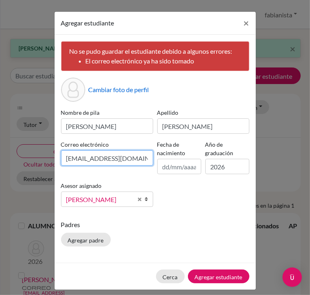
click at [135, 159] on input "[EMAIL_ADDRESS][DOMAIN_NAME]" at bounding box center [107, 157] width 92 height 15
type input "s"
paste input "[PERSON_NAME][EMAIL_ADDRESS][PERSON_NAME][DOMAIN_NAME]"
type input "[PERSON_NAME][EMAIL_ADDRESS][PERSON_NAME][DOMAIN_NAME]"
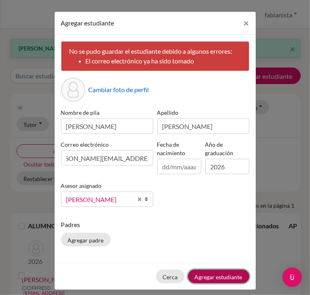
scroll to position [0, 0]
click at [201, 275] on font "Agregar estudiante" at bounding box center [219, 276] width 48 height 7
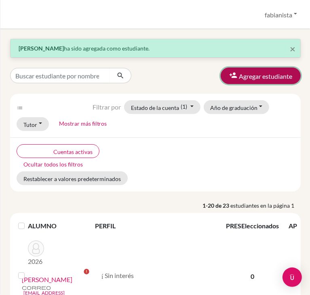
click at [266, 77] on font "Agregar estudiante" at bounding box center [265, 76] width 53 height 8
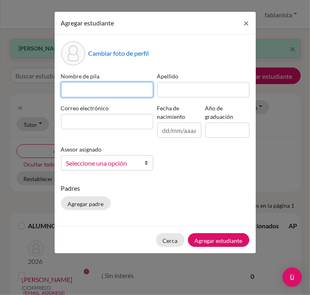
click at [101, 90] on input at bounding box center [107, 89] width 92 height 15
type input "[PERSON_NAME]"
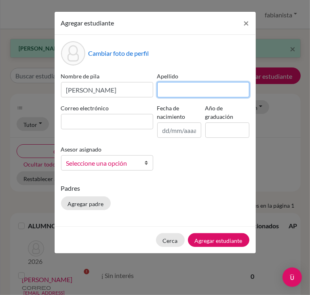
click at [170, 90] on input at bounding box center [203, 89] width 92 height 15
type input "s"
type input "[PERSON_NAME]"
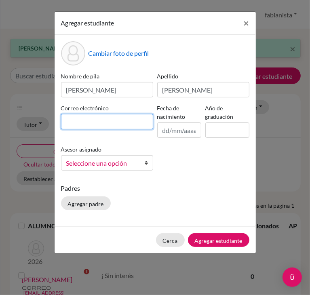
click at [96, 126] on input at bounding box center [107, 121] width 92 height 15
paste input "[PERSON_NAME][EMAIL_ADDRESS][DOMAIN_NAME]"
type input "[PERSON_NAME][EMAIL_ADDRESS][DOMAIN_NAME]"
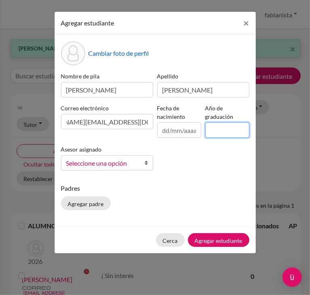
click at [225, 126] on input at bounding box center [227, 129] width 44 height 15
type input "2026"
click at [120, 169] on link "Seleccione una opción" at bounding box center [107, 162] width 92 height 15
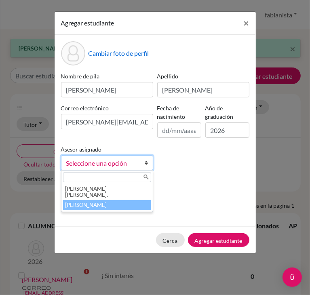
click at [76, 202] on font "[PERSON_NAME]" at bounding box center [86, 205] width 42 height 6
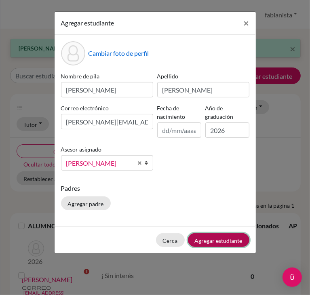
click at [220, 242] on font "Agregar estudiante" at bounding box center [219, 240] width 48 height 7
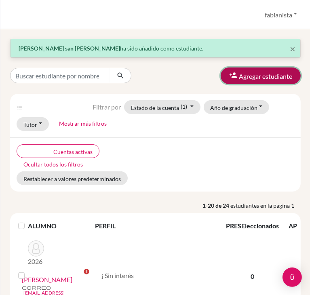
click at [260, 71] on button "Agregar estudiante" at bounding box center [261, 75] width 80 height 17
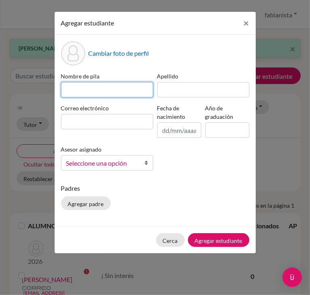
click at [97, 86] on input at bounding box center [107, 89] width 92 height 15
type input "[PERSON_NAME]"
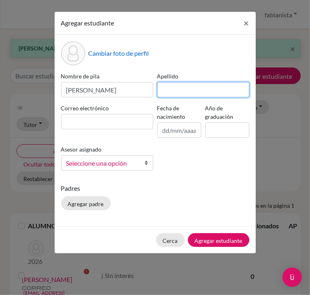
click at [162, 93] on input at bounding box center [203, 89] width 92 height 15
type input "[PERSON_NAME]"
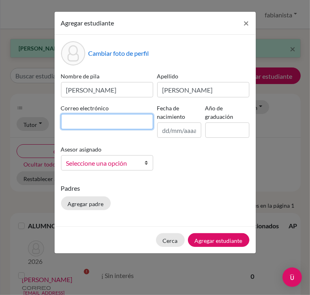
paste input "[PERSON_NAME][EMAIL_ADDRESS][PERSON_NAME][DOMAIN_NAME]"
type input "[PERSON_NAME][EMAIL_ADDRESS][PERSON_NAME][DOMAIN_NAME]"
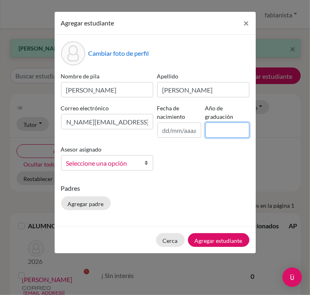
scroll to position [0, 0]
click at [228, 136] on input at bounding box center [227, 129] width 44 height 15
type input "2026"
click at [102, 166] on font "Seleccione una opción" at bounding box center [96, 163] width 61 height 8
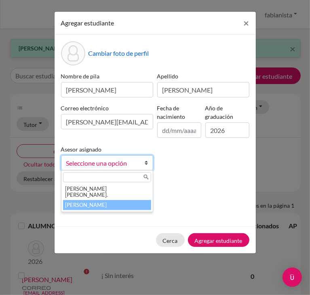
click at [92, 202] on font "[PERSON_NAME]" at bounding box center [86, 205] width 42 height 6
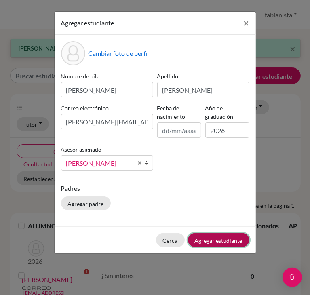
click at [217, 239] on font "Agregar estudiante" at bounding box center [219, 240] width 48 height 7
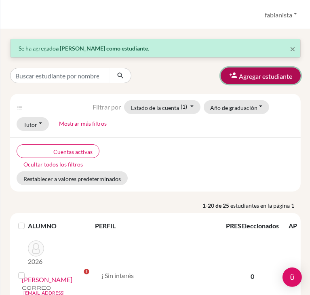
click at [260, 76] on font "Agregar estudiante" at bounding box center [265, 76] width 53 height 8
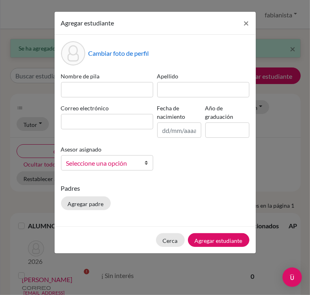
click at [91, 81] on div "Nombre de pila" at bounding box center [107, 84] width 96 height 25
click at [91, 84] on input at bounding box center [107, 89] width 92 height 15
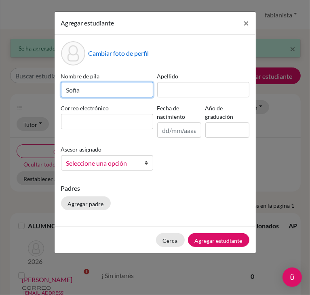
type input "Sofia"
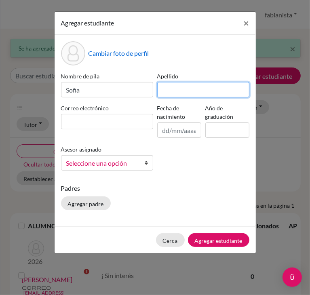
click at [179, 85] on input at bounding box center [203, 89] width 92 height 15
type input "f"
type input "E"
type input "f"
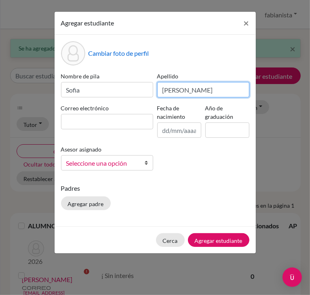
type input "[PERSON_NAME]"
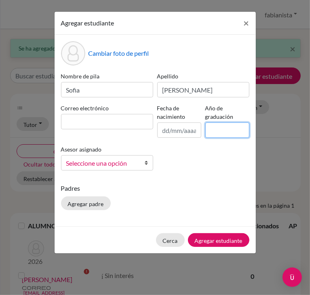
click at [217, 127] on input at bounding box center [227, 129] width 44 height 15
type input "2026"
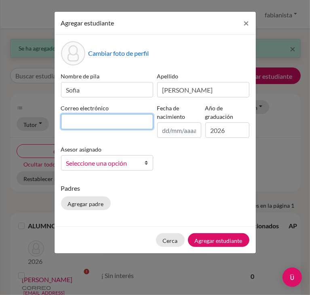
click at [77, 122] on input at bounding box center [107, 121] width 92 height 15
paste input "[PERSON_NAME][EMAIL_ADDRESS][PERSON_NAME][DOMAIN_NAME]"
type input "[PERSON_NAME][EMAIL_ADDRESS][PERSON_NAME][DOMAIN_NAME]"
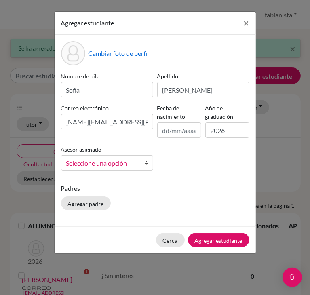
click at [115, 166] on font "Seleccione una opción" at bounding box center [96, 163] width 61 height 8
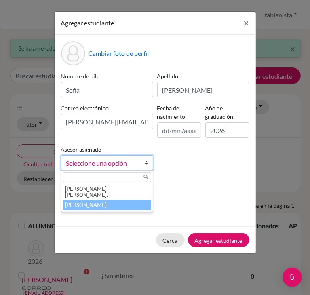
drag, startPoint x: 82, startPoint y: 202, endPoint x: 86, endPoint y: 199, distance: 5.1
click at [82, 202] on font "[PERSON_NAME]" at bounding box center [86, 205] width 42 height 6
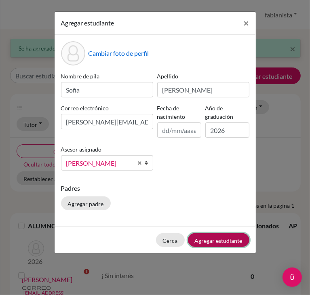
click at [204, 239] on font "Agregar estudiante" at bounding box center [219, 240] width 48 height 7
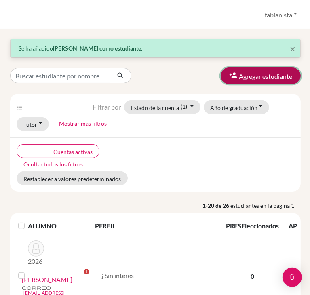
click at [262, 75] on font "Agregar estudiante" at bounding box center [265, 76] width 53 height 8
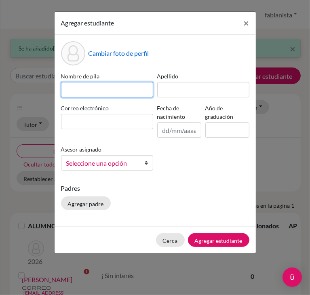
click at [102, 84] on input at bounding box center [107, 89] width 92 height 15
type input "v"
type input "[PERSON_NAME]"
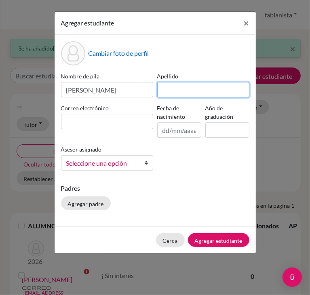
click at [173, 90] on input at bounding box center [203, 89] width 92 height 15
type input "[PERSON_NAME]"
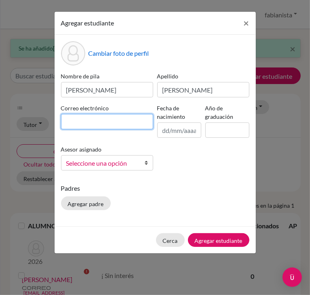
paste input "[EMAIL_ADDRESS][PERSON_NAME][DOMAIN_NAME]"
type input "[EMAIL_ADDRESS][PERSON_NAME][DOMAIN_NAME]"
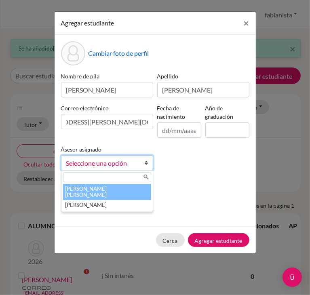
scroll to position [0, 0]
click at [116, 167] on span "Seleccione una opción" at bounding box center [101, 163] width 71 height 11
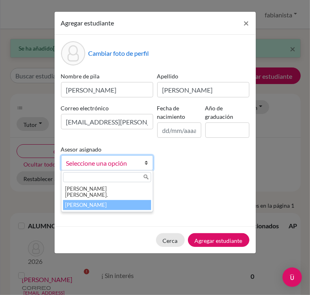
click at [90, 202] on font "[PERSON_NAME]" at bounding box center [86, 205] width 42 height 6
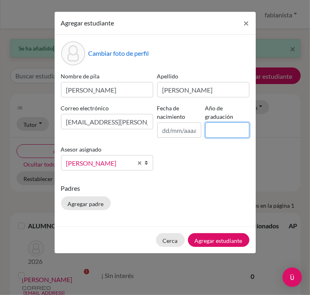
click at [214, 130] on input at bounding box center [227, 129] width 44 height 15
type input "2026"
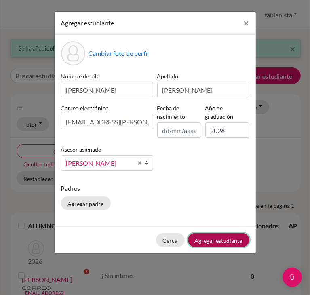
click at [215, 239] on font "Agregar estudiante" at bounding box center [219, 240] width 48 height 7
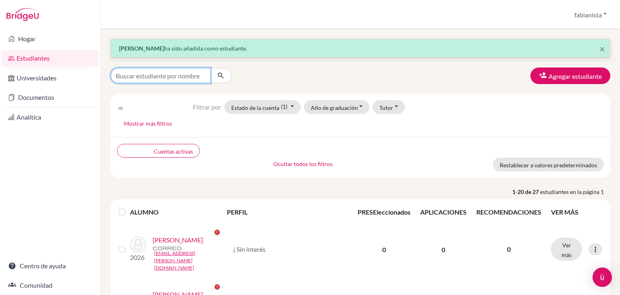
click at [159, 78] on input "Buscar estudiante por nombre..." at bounding box center [161, 75] width 100 height 15
type input "mogoll"
click button "submit" at bounding box center [220, 75] width 21 height 15
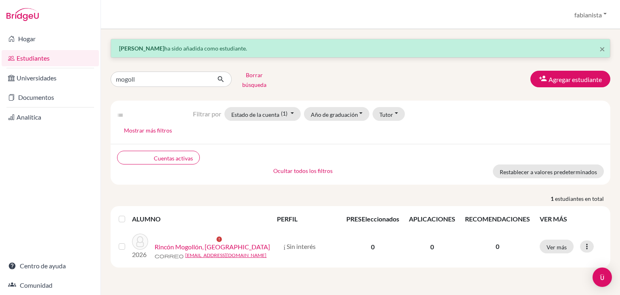
click at [172, 17] on div "Students overview fabianista Perfil Entornos escolares Finalizar la sesión" at bounding box center [360, 14] width 519 height 29
click at [224, 175] on div "claro Cuentas activas Ocultar todos los filtros flecha_hacia_arriba Restablecer…" at bounding box center [361, 164] width 500 height 41
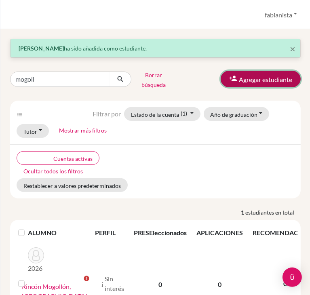
click at [248, 81] on font "Agregar estudiante" at bounding box center [265, 80] width 53 height 8
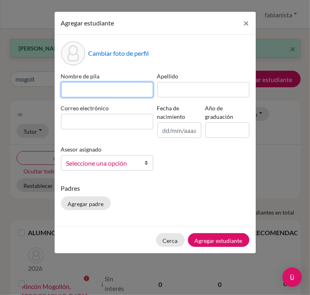
click at [84, 85] on input at bounding box center [107, 89] width 92 height 15
paste input "[PERSON_NAME]"
type input "[PERSON_NAME]"
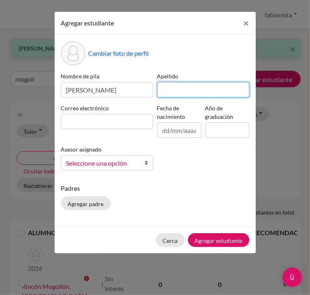
click at [196, 84] on input at bounding box center [203, 89] width 92 height 15
type input "[PERSON_NAME]"
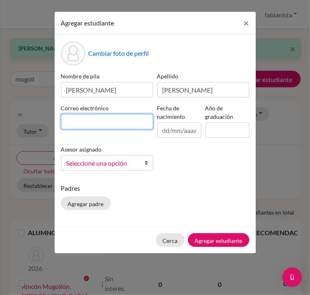
paste input "[PERSON_NAME][EMAIL_ADDRESS][PERSON_NAME][DOMAIN_NAME]"
type input "[PERSON_NAME][EMAIL_ADDRESS][PERSON_NAME][DOMAIN_NAME]"
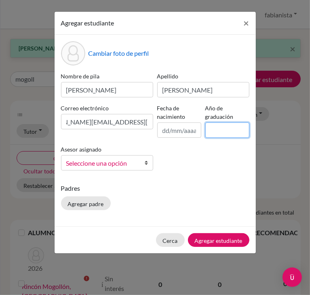
click at [217, 133] on input at bounding box center [227, 129] width 44 height 15
type input "2025"
click at [95, 168] on span "Seleccione una opción" at bounding box center [101, 163] width 71 height 11
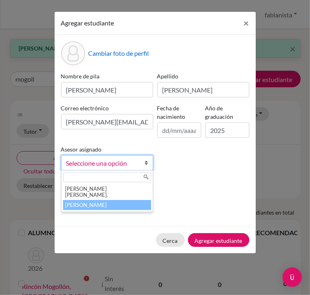
click at [76, 202] on li "[PERSON_NAME]" at bounding box center [107, 205] width 88 height 10
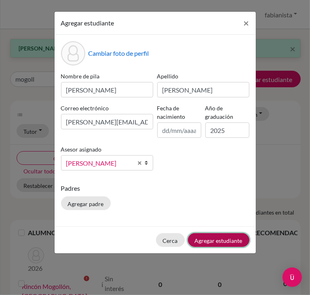
click at [211, 240] on font "Agregar estudiante" at bounding box center [219, 240] width 48 height 7
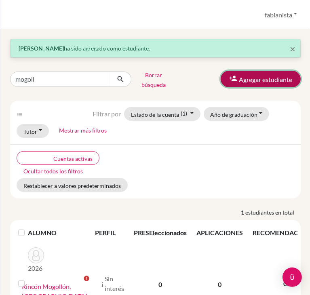
click at [268, 82] on font "Agregar estudiante" at bounding box center [265, 80] width 53 height 8
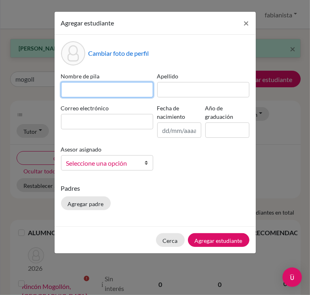
click at [109, 96] on input at bounding box center [107, 89] width 92 height 15
paste input "[PERSON_NAME]"
type input "[PERSON_NAME]"
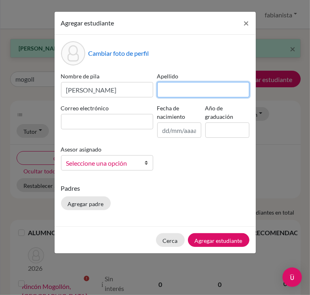
click at [170, 87] on input at bounding box center [203, 89] width 92 height 15
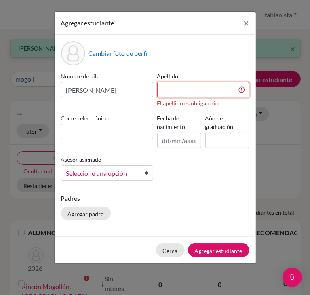
click at [173, 88] on input at bounding box center [203, 89] width 92 height 15
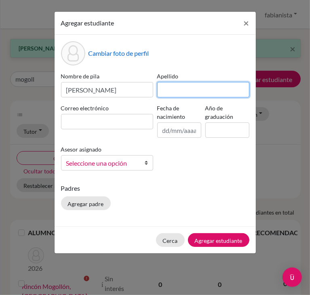
paste input "[PERSON_NAME]"
type input "[PERSON_NAME]"
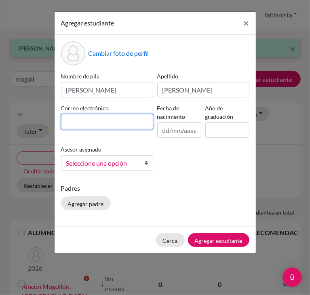
paste input "[PERSON_NAME][EMAIL_ADDRESS][PERSON_NAME][DOMAIN_NAME]"
type input "[PERSON_NAME][EMAIL_ADDRESS][PERSON_NAME][DOMAIN_NAME]"
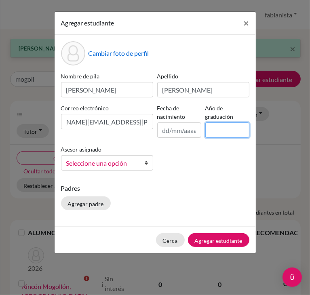
scroll to position [0, 0]
click at [240, 131] on input at bounding box center [227, 129] width 44 height 15
type input "2025"
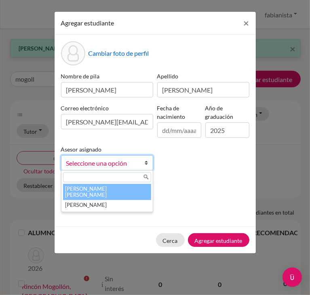
click at [78, 163] on font "Seleccione una opción" at bounding box center [96, 163] width 61 height 8
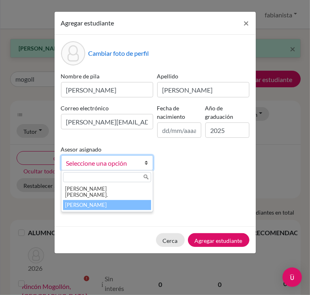
click at [63, 201] on li "[PERSON_NAME]" at bounding box center [107, 205] width 88 height 10
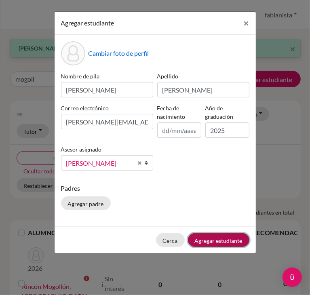
click at [225, 242] on font "Agregar estudiante" at bounding box center [219, 240] width 48 height 7
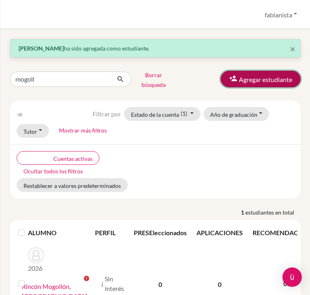
click at [253, 77] on font "Agregar estudiante" at bounding box center [265, 80] width 53 height 8
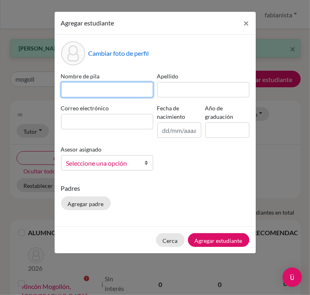
paste input "[PERSON_NAME]"
type input "[PERSON_NAME]"
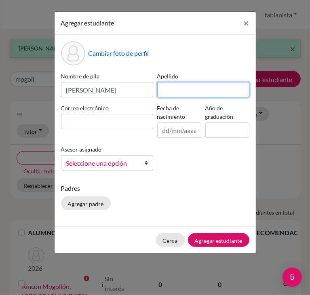
click at [173, 89] on input at bounding box center [203, 89] width 92 height 15
type input "[PERSON_NAME]"
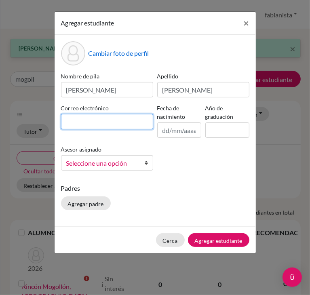
click at [100, 127] on input at bounding box center [107, 121] width 92 height 15
paste input "[EMAIL_ADDRESS][PERSON_NAME][DOMAIN_NAME]"
type input "[EMAIL_ADDRESS][PERSON_NAME][DOMAIN_NAME]"
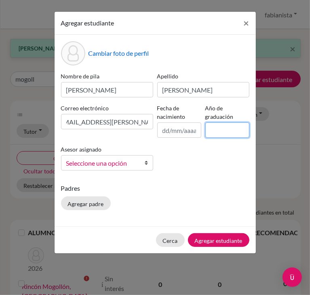
click at [231, 127] on input at bounding box center [227, 129] width 44 height 15
type input "2025"
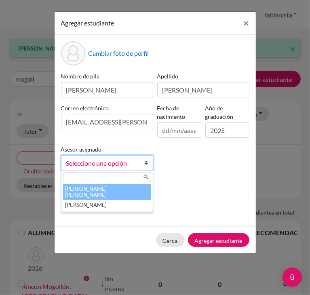
click at [86, 168] on span "Seleccione una opción" at bounding box center [101, 163] width 71 height 11
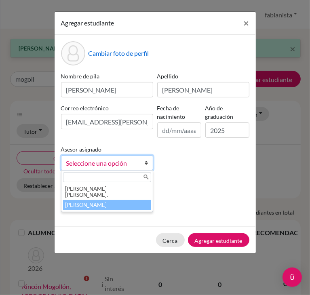
click at [76, 202] on font "[PERSON_NAME]" at bounding box center [86, 205] width 42 height 6
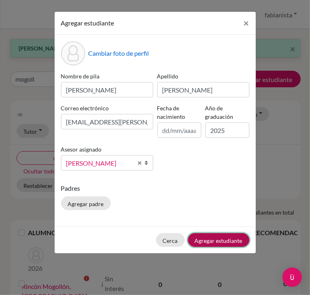
click at [206, 239] on font "Agregar estudiante" at bounding box center [219, 240] width 48 height 7
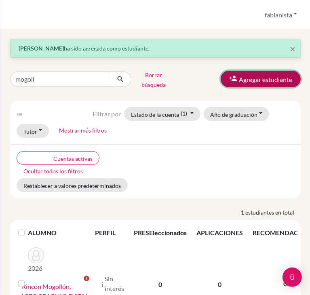
click at [257, 76] on font "Agregar estudiante" at bounding box center [265, 80] width 53 height 8
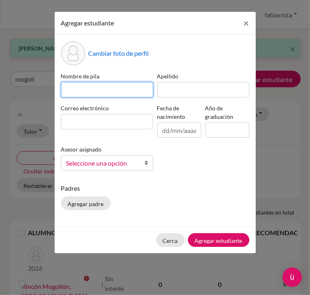
click at [116, 85] on input at bounding box center [107, 89] width 92 height 15
type input "[PERSON_NAME]"
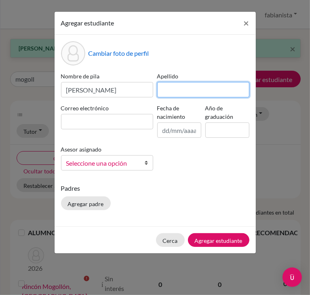
click at [191, 87] on input at bounding box center [203, 89] width 92 height 15
type input "[PERSON_NAME]"
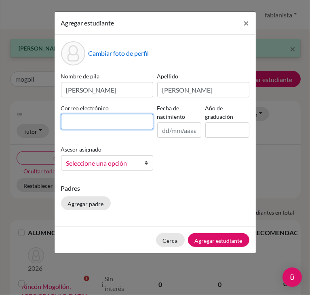
click at [82, 124] on input at bounding box center [107, 121] width 92 height 15
paste input "[PERSON_NAME][EMAIL_ADDRESS][DOMAIN_NAME]"
type input "[PERSON_NAME][EMAIL_ADDRESS][DOMAIN_NAME]"
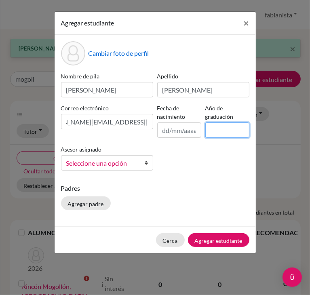
scroll to position [0, 0]
click at [221, 128] on input at bounding box center [227, 129] width 44 height 15
type input "2025"
click at [135, 166] on span "Seleccione una opción" at bounding box center [101, 163] width 71 height 11
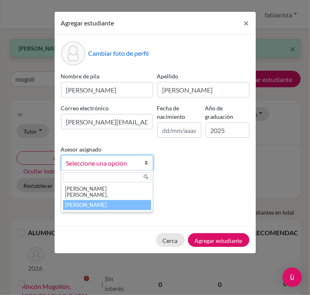
click at [80, 202] on font "[PERSON_NAME]" at bounding box center [86, 205] width 42 height 6
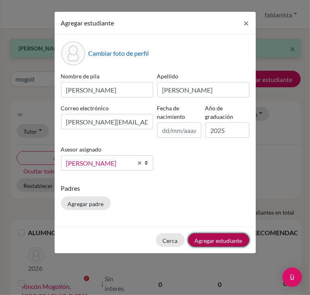
click at [212, 239] on font "Agregar estudiante" at bounding box center [219, 240] width 48 height 7
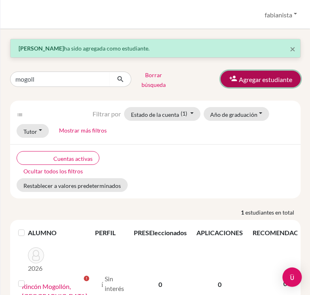
click at [246, 79] on font "Agregar estudiante" at bounding box center [265, 80] width 53 height 8
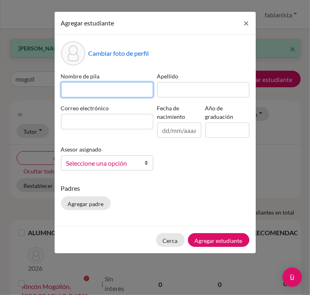
click at [116, 87] on input at bounding box center [107, 89] width 92 height 15
type input "[PERSON_NAME]"
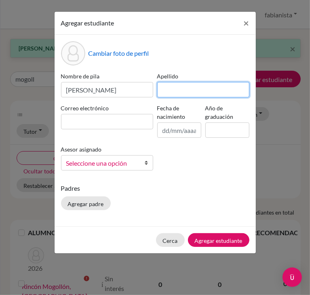
click at [212, 90] on input at bounding box center [203, 89] width 92 height 15
type input "[PERSON_NAME]"
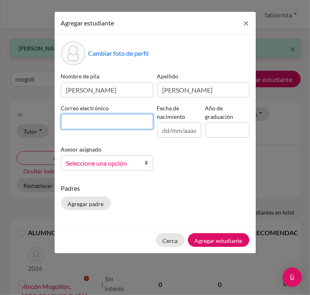
click at [95, 122] on input at bounding box center [107, 121] width 92 height 15
paste input "[PERSON_NAME][EMAIL_ADDRESS][DOMAIN_NAME]"
type input "[PERSON_NAME][EMAIL_ADDRESS][DOMAIN_NAME]"
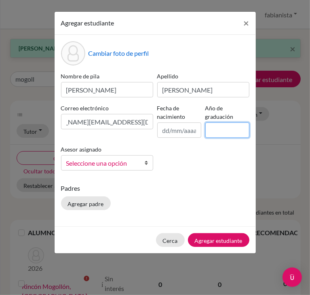
scroll to position [0, 0]
click at [221, 134] on input at bounding box center [227, 129] width 44 height 15
type input "2025"
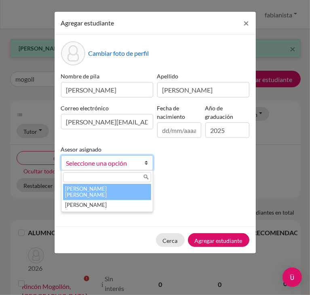
click at [111, 167] on font "Seleccione una opción" at bounding box center [96, 163] width 61 height 8
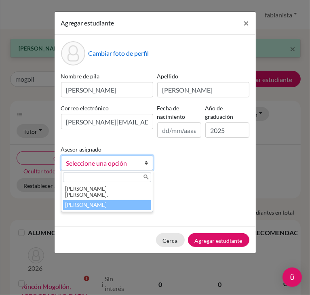
click at [89, 202] on font "[PERSON_NAME]" at bounding box center [86, 205] width 42 height 6
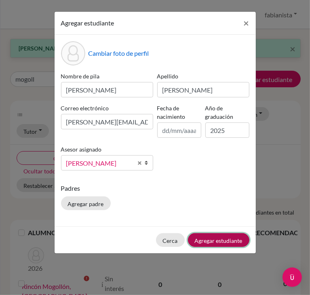
click at [235, 242] on font "Agregar estudiante" at bounding box center [219, 240] width 48 height 7
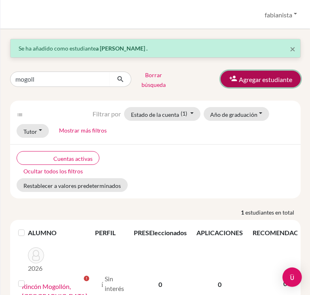
click at [253, 81] on font "Agregar estudiante" at bounding box center [265, 80] width 53 height 8
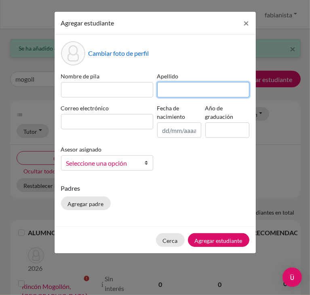
click at [179, 88] on input at bounding box center [203, 89] width 92 height 15
type input "J"
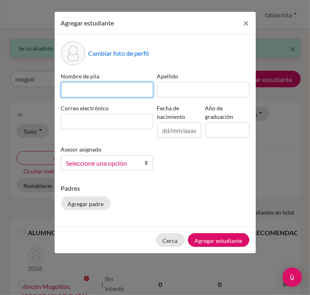
click at [135, 91] on input at bounding box center [107, 89] width 92 height 15
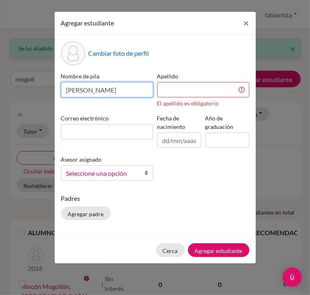
type input "[PERSON_NAME]"
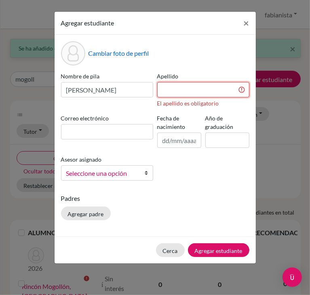
click at [210, 88] on input at bounding box center [203, 89] width 92 height 15
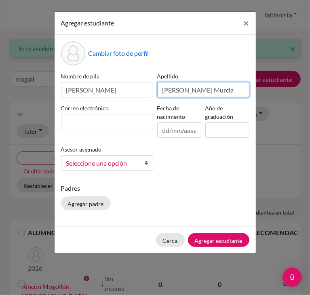
type input "[PERSON_NAME] Murcia"
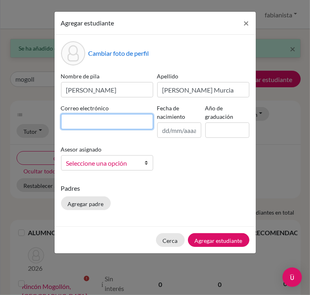
paste input "[PERSON_NAME][EMAIL_ADDRESS][DOMAIN_NAME]"
type input "[PERSON_NAME][EMAIL_ADDRESS][DOMAIN_NAME]"
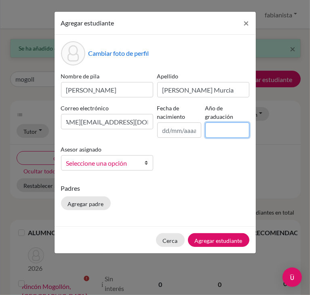
scroll to position [0, 0]
click at [225, 130] on input at bounding box center [227, 129] width 44 height 15
type input "2025"
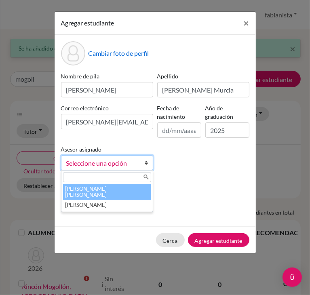
click at [90, 167] on span "Seleccione una opción" at bounding box center [101, 163] width 71 height 11
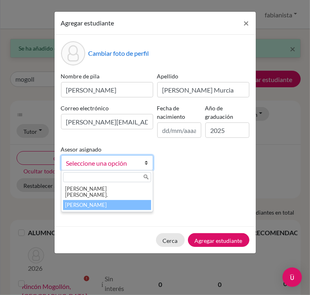
click at [79, 202] on font "[PERSON_NAME]" at bounding box center [86, 205] width 42 height 6
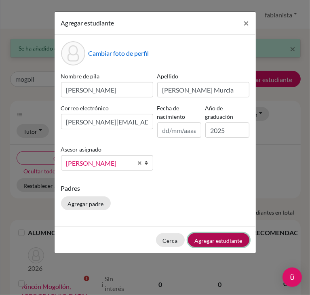
click at [230, 242] on font "Agregar estudiante" at bounding box center [219, 240] width 48 height 7
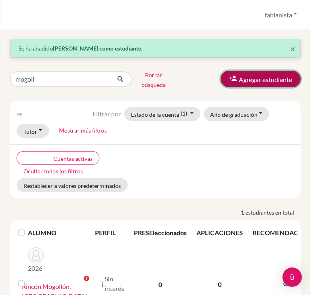
click at [239, 82] on font "Agregar estudiante" at bounding box center [265, 80] width 53 height 8
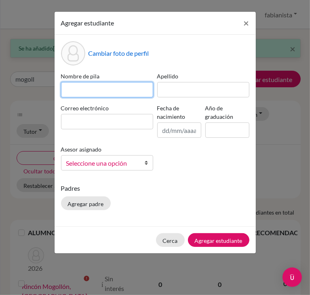
click at [95, 85] on input at bounding box center [107, 89] width 92 height 15
type input "[PERSON_NAME]"
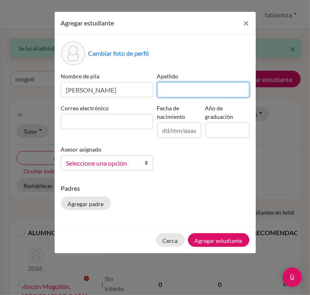
click at [187, 89] on input at bounding box center [203, 89] width 92 height 15
type input "[PERSON_NAME] [PERSON_NAME]"
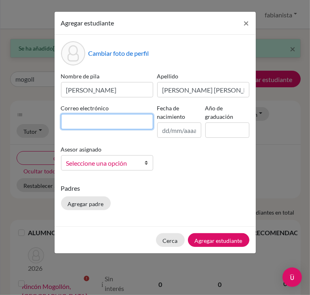
paste input "[PERSON_NAME][EMAIL_ADDRESS][PERSON_NAME][DOMAIN_NAME]"
type input "[PERSON_NAME][EMAIL_ADDRESS][PERSON_NAME][DOMAIN_NAME]"
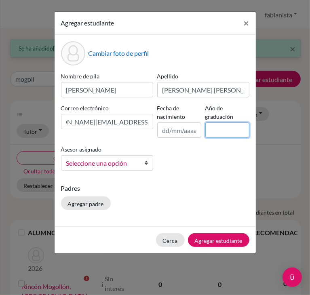
click at [221, 130] on input at bounding box center [227, 129] width 44 height 15
type input "2025"
click at [105, 168] on span "Seleccione una opción" at bounding box center [101, 163] width 71 height 11
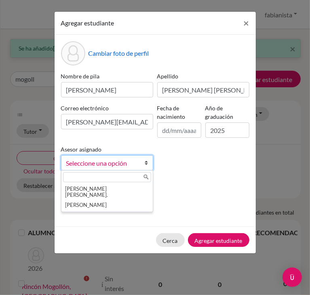
click at [90, 205] on div "[PERSON_NAME] [PERSON_NAME]. [PERSON_NAME]" at bounding box center [107, 191] width 92 height 42
click at [90, 202] on font "[PERSON_NAME]" at bounding box center [86, 205] width 42 height 6
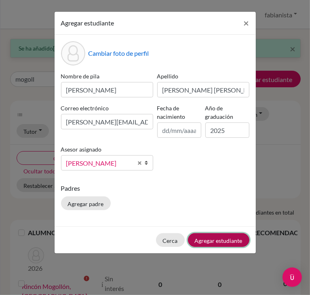
click at [222, 241] on font "Agregar estudiante" at bounding box center [219, 240] width 48 height 7
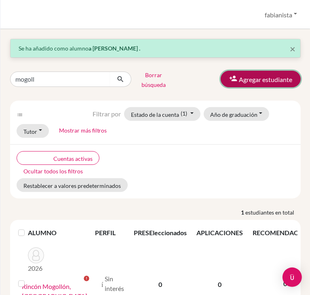
click at [262, 76] on font "Agregar estudiante" at bounding box center [265, 80] width 53 height 8
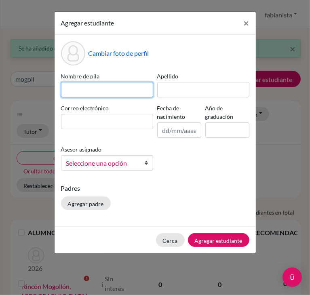
click at [111, 91] on input at bounding box center [107, 89] width 92 height 15
type input "[PERSON_NAME]"
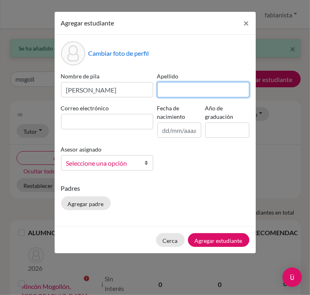
click at [170, 88] on input at bounding box center [203, 89] width 92 height 15
type input "[PERSON_NAME]"
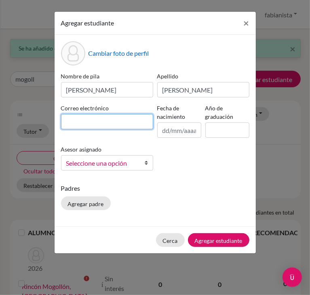
click at [103, 118] on input at bounding box center [107, 121] width 92 height 15
paste input "[PERSON_NAME][EMAIL_ADDRESS][DOMAIN_NAME]"
type input "[PERSON_NAME][EMAIL_ADDRESS][DOMAIN_NAME]"
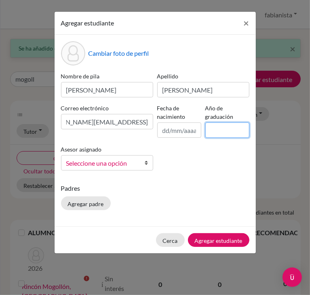
scroll to position [0, 0]
click at [218, 130] on input at bounding box center [227, 129] width 44 height 15
type input "2025"
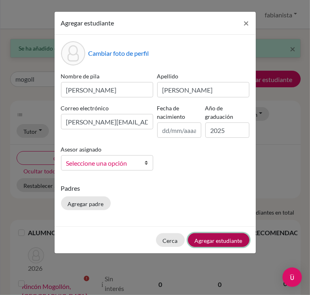
click at [212, 237] on font "Agregar estudiante" at bounding box center [219, 240] width 48 height 7
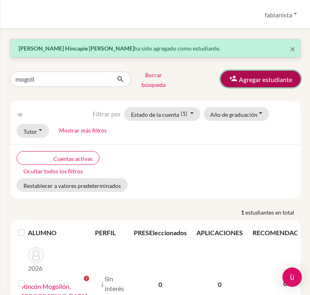
click at [239, 78] on font "Agregar estudiante" at bounding box center [265, 80] width 53 height 8
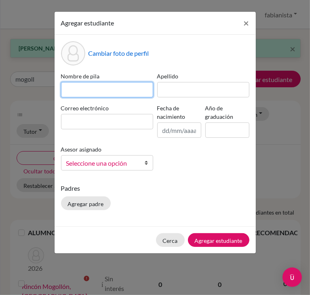
click at [106, 92] on input at bounding box center [107, 89] width 92 height 15
type input "[PERSON_NAME]"
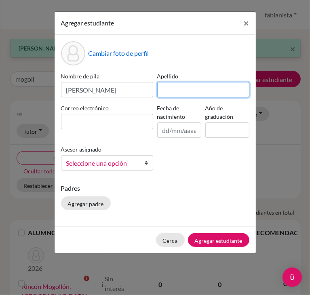
click at [184, 90] on input at bounding box center [203, 89] width 92 height 15
type input "[PERSON_NAME]"
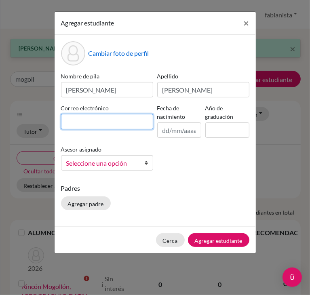
paste input "[PERSON_NAME][EMAIL_ADDRESS][PERSON_NAME][DOMAIN_NAME]"
type input "[PERSON_NAME][EMAIL_ADDRESS][PERSON_NAME][DOMAIN_NAME]"
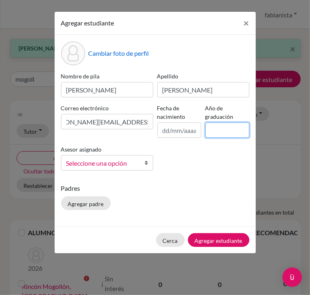
scroll to position [0, 0]
click at [228, 129] on input at bounding box center [227, 129] width 44 height 15
type input "2025"
click at [101, 165] on font "Seleccione una opción" at bounding box center [96, 163] width 61 height 8
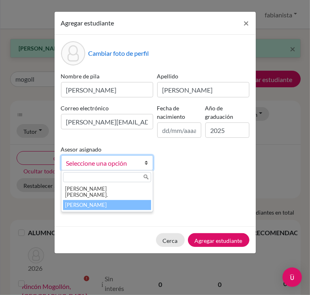
click at [82, 202] on font "[PERSON_NAME]" at bounding box center [86, 205] width 42 height 6
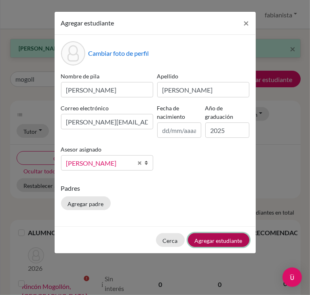
click at [219, 238] on font "Agregar estudiante" at bounding box center [219, 240] width 48 height 7
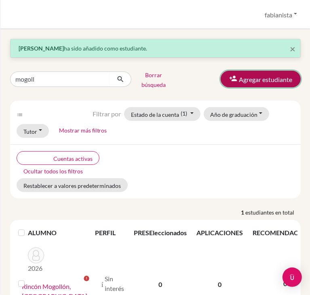
click at [261, 82] on font "Agregar estudiante" at bounding box center [265, 80] width 53 height 8
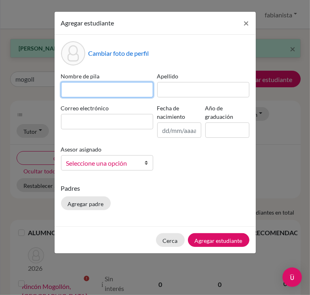
click at [84, 86] on input at bounding box center [107, 89] width 92 height 15
type input "[PERSON_NAME]"
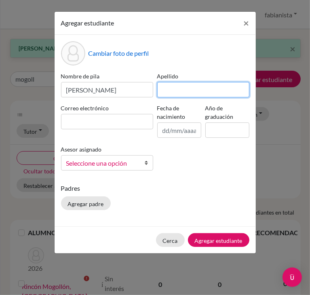
click at [171, 87] on input at bounding box center [203, 89] width 92 height 15
type input "[PERSON_NAME]"
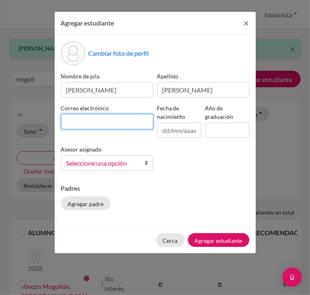
drag, startPoint x: 187, startPoint y: 92, endPoint x: 122, endPoint y: 123, distance: 73.0
click at [122, 123] on input at bounding box center [107, 121] width 92 height 15
paste input "[PERSON_NAME][EMAIL_ADDRESS][PERSON_NAME][DOMAIN_NAME]"
type input "[PERSON_NAME][EMAIL_ADDRESS][PERSON_NAME][DOMAIN_NAME]"
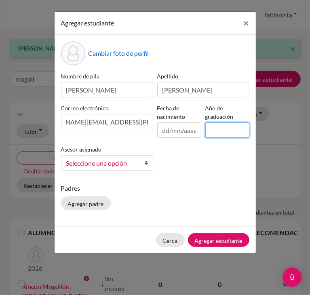
scroll to position [0, 0]
click at [222, 126] on input at bounding box center [227, 129] width 44 height 15
type input "2025"
click at [127, 164] on font "Seleccione una opción" at bounding box center [96, 163] width 61 height 8
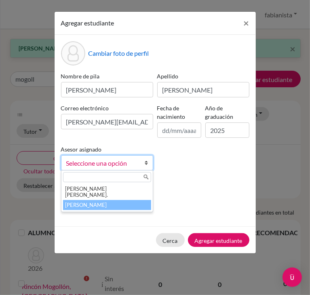
click at [88, 202] on font "[PERSON_NAME]" at bounding box center [86, 205] width 42 height 6
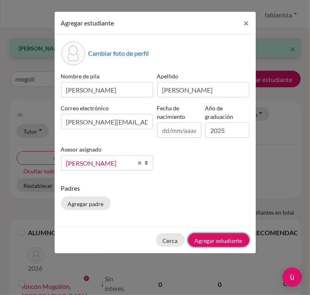
drag, startPoint x: 206, startPoint y: 239, endPoint x: 285, endPoint y: 202, distance: 87.4
click at [206, 239] on font "Agregar estudiante" at bounding box center [219, 240] width 48 height 7
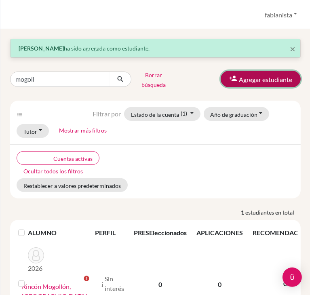
click at [259, 82] on font "Agregar estudiante" at bounding box center [265, 80] width 53 height 8
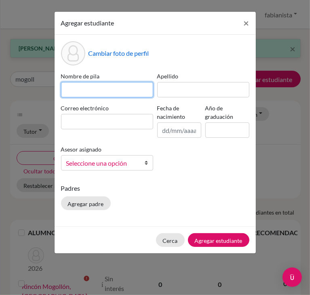
paste input "[PERSON_NAME]"
type input "[PERSON_NAME]"
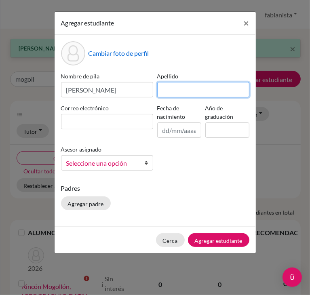
click at [176, 89] on input at bounding box center [203, 89] width 92 height 15
type input "[PERSON_NAME]"
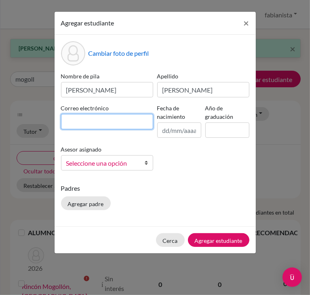
click at [81, 116] on input at bounding box center [107, 121] width 92 height 15
paste input "[EMAIL_ADDRESS][PERSON_NAME][DOMAIN_NAME]"
type input "[EMAIL_ADDRESS][PERSON_NAME][DOMAIN_NAME]"
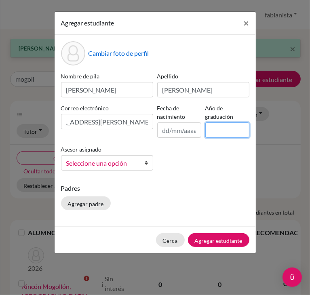
scroll to position [0, 0]
click at [220, 132] on input at bounding box center [227, 129] width 44 height 15
type input "2025"
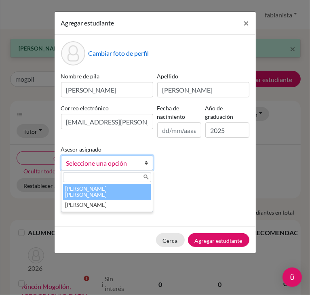
click at [115, 169] on link "Seleccione una opción" at bounding box center [107, 162] width 92 height 15
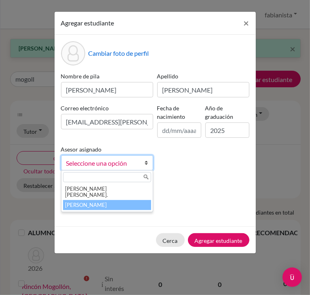
click at [86, 202] on font "[PERSON_NAME]" at bounding box center [86, 205] width 42 height 6
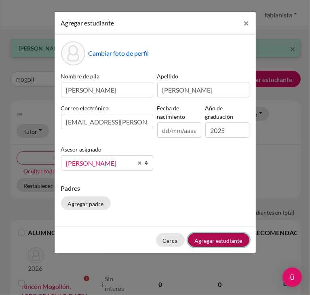
click at [214, 242] on font "Agregar estudiante" at bounding box center [219, 240] width 48 height 7
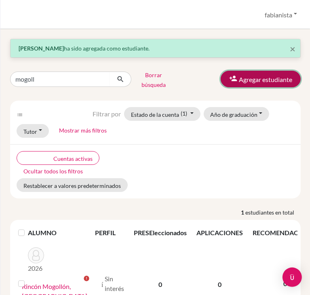
click at [253, 83] on font "Agregar estudiante" at bounding box center [265, 80] width 53 height 8
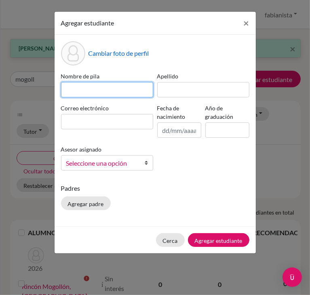
click at [107, 88] on input at bounding box center [107, 89] width 92 height 15
type input "[PERSON_NAME]"
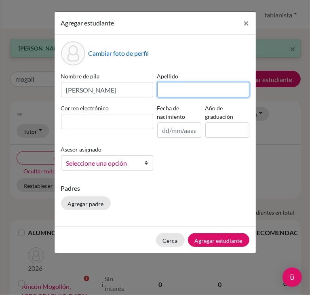
click at [173, 90] on input at bounding box center [203, 89] width 92 height 15
type input "[PERSON_NAME] [PERSON_NAME]"
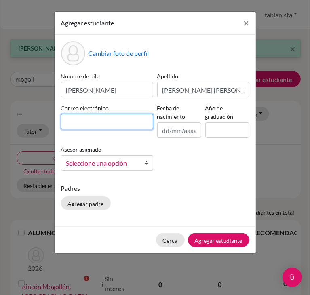
paste input "[PERSON_NAME][EMAIL_ADDRESS][PERSON_NAME][DOMAIN_NAME]"
type input "[PERSON_NAME][EMAIL_ADDRESS][PERSON_NAME][DOMAIN_NAME]"
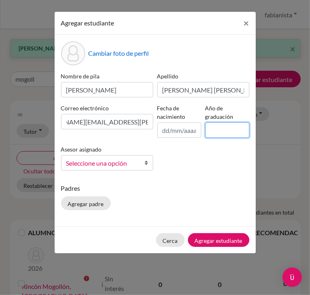
scroll to position [0, 0]
click at [224, 133] on input at bounding box center [227, 129] width 44 height 15
type input "2025"
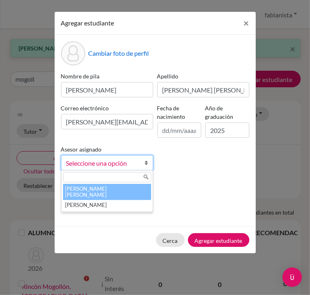
click at [87, 164] on font "Seleccione una opción" at bounding box center [96, 163] width 61 height 8
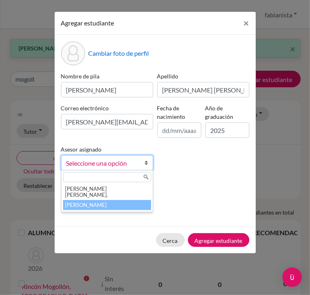
click at [73, 202] on font "[PERSON_NAME]" at bounding box center [86, 205] width 42 height 6
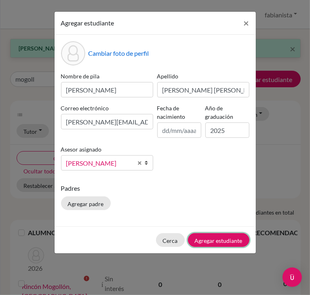
drag, startPoint x: 212, startPoint y: 241, endPoint x: 240, endPoint y: 227, distance: 30.9
click at [212, 240] on font "Agregar estudiante" at bounding box center [219, 240] width 48 height 7
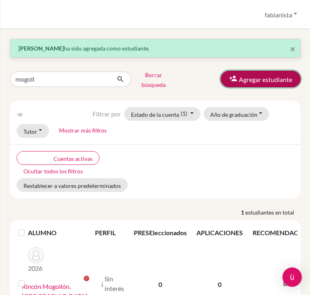
click at [244, 76] on font "Agregar estudiante" at bounding box center [265, 80] width 53 height 8
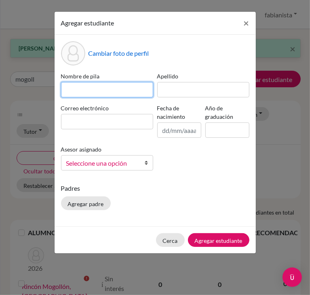
paste input "[PERSON_NAME]"
type input "[PERSON_NAME]"
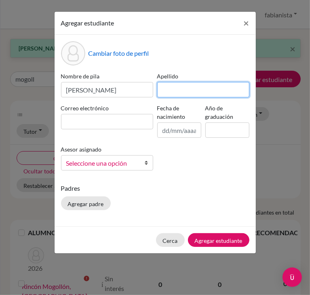
click at [184, 90] on input at bounding box center [203, 89] width 92 height 15
type input "[PERSON_NAME]"
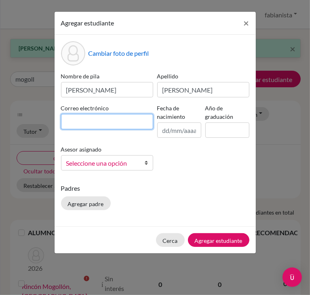
paste input "[PERSON_NAME][EMAIL_ADDRESS][DOMAIN_NAME]"
type input "[PERSON_NAME][EMAIL_ADDRESS][DOMAIN_NAME]"
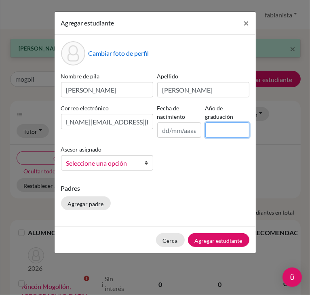
scroll to position [0, 0]
click at [227, 131] on input at bounding box center [227, 129] width 44 height 15
type input "2025"
click at [101, 167] on font "Seleccione una opción" at bounding box center [96, 163] width 61 height 8
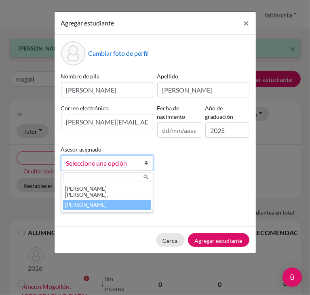
click at [84, 202] on font "[PERSON_NAME]" at bounding box center [86, 205] width 42 height 6
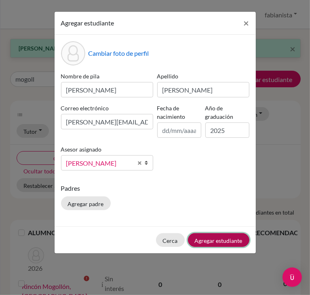
click at [212, 241] on font "Agregar estudiante" at bounding box center [219, 240] width 48 height 7
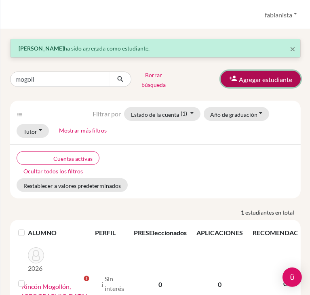
click at [253, 78] on font "Agregar estudiante" at bounding box center [265, 80] width 53 height 8
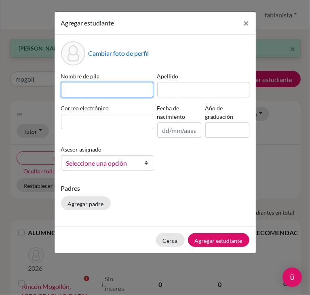
click at [99, 89] on input at bounding box center [107, 89] width 92 height 15
paste input "[PERSON_NAME]"
type input "[PERSON_NAME]"
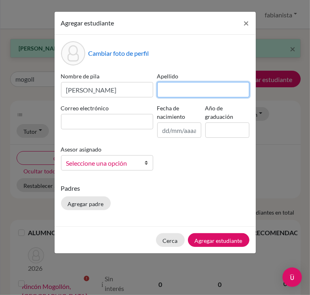
click at [185, 91] on input at bounding box center [203, 89] width 92 height 15
type input "[PERSON_NAME]"
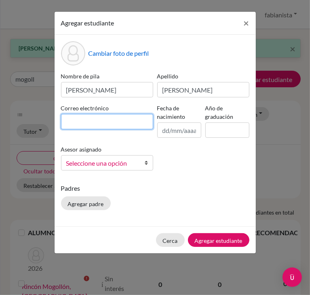
paste input "[PERSON_NAME][EMAIL_ADDRESS][DOMAIN_NAME]"
type input "[PERSON_NAME][EMAIL_ADDRESS][DOMAIN_NAME]"
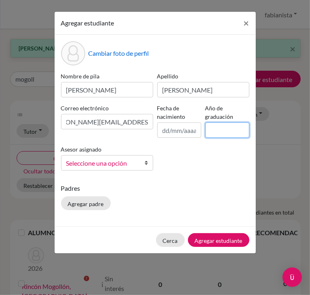
click at [235, 131] on input at bounding box center [227, 129] width 44 height 15
type input "2025"
click at [98, 168] on span "Seleccione una opción" at bounding box center [101, 163] width 71 height 11
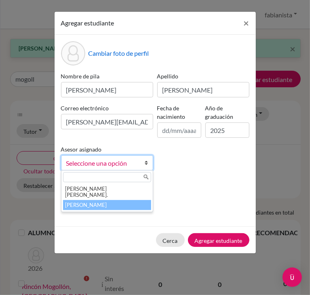
click at [86, 202] on font "[PERSON_NAME]" at bounding box center [86, 205] width 42 height 6
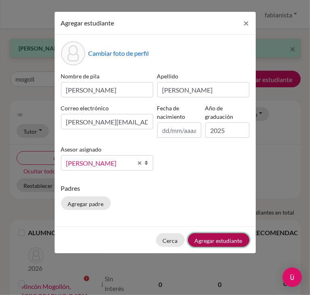
click at [218, 238] on font "Agregar estudiante" at bounding box center [219, 240] width 48 height 7
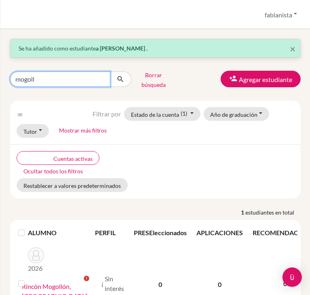
click at [56, 82] on input "mogoll" at bounding box center [60, 78] width 100 height 15
type input "m"
type input "jerez"
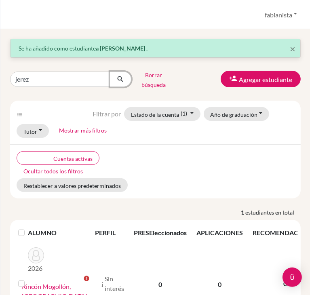
click at [120, 80] on icon "submit" at bounding box center [120, 79] width 8 height 8
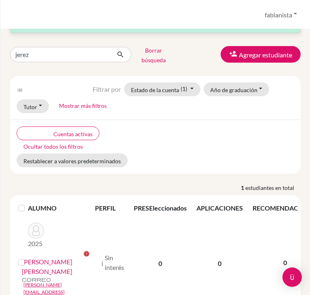
scroll to position [38, 0]
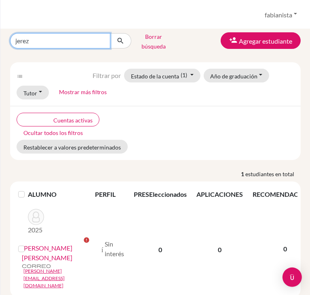
click at [66, 36] on input "jerez" at bounding box center [60, 40] width 100 height 15
type input "j"
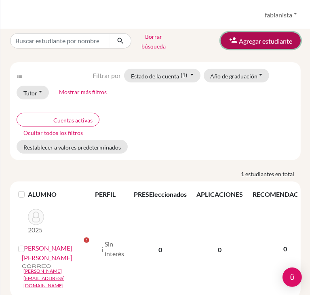
click at [239, 40] on font "Agregar estudiante" at bounding box center [265, 41] width 53 height 8
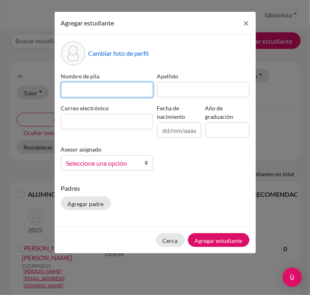
click at [92, 90] on input at bounding box center [107, 89] width 92 height 15
type input "[PERSON_NAME]"
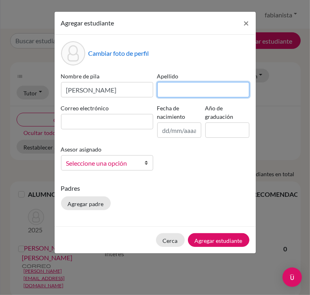
click at [173, 92] on input at bounding box center [203, 89] width 92 height 15
type input "[PERSON_NAME]"
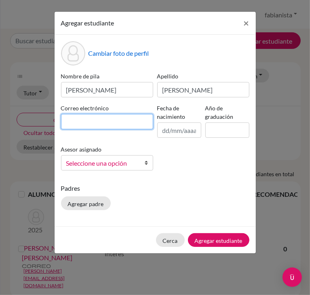
click at [73, 118] on input at bounding box center [107, 121] width 92 height 15
paste input "[PERSON_NAME][EMAIL_ADDRESS][DOMAIN_NAME]"
type input "[PERSON_NAME][EMAIL_ADDRESS][DOMAIN_NAME]"
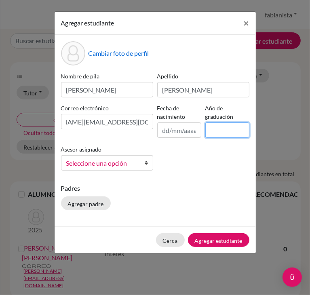
click at [228, 126] on input at bounding box center [227, 129] width 44 height 15
type input "2025"
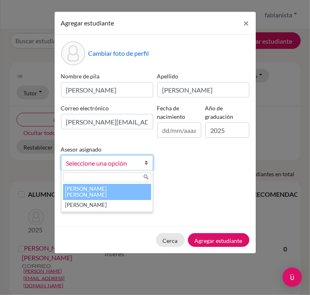
click at [111, 166] on font "Seleccione una opción" at bounding box center [96, 163] width 61 height 8
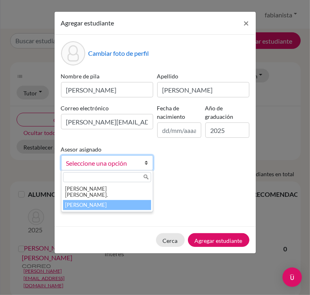
click at [84, 202] on font "[PERSON_NAME]" at bounding box center [86, 205] width 42 height 6
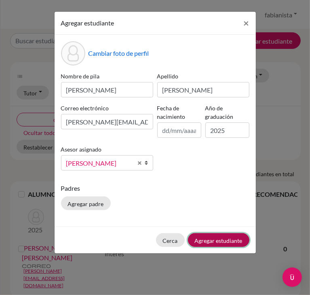
click at [231, 241] on font "Agregar estudiante" at bounding box center [219, 240] width 48 height 7
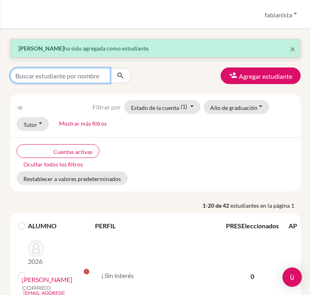
click at [84, 79] on input "Buscar estudiante por nombre..." at bounding box center [60, 75] width 100 height 15
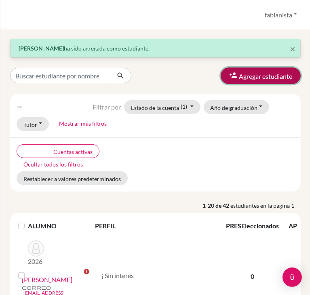
click at [250, 81] on button "Agregar estudiante" at bounding box center [261, 75] width 80 height 17
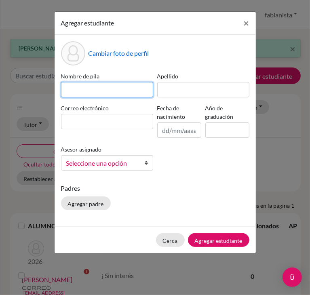
click at [99, 92] on input at bounding box center [107, 89] width 92 height 15
type input "[PERSON_NAME]"
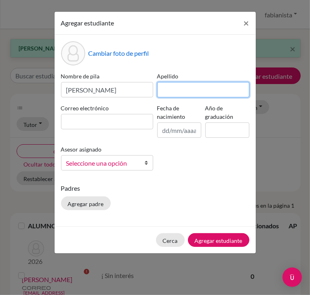
click at [207, 92] on input at bounding box center [203, 89] width 92 height 15
type input "[PERSON_NAME]"
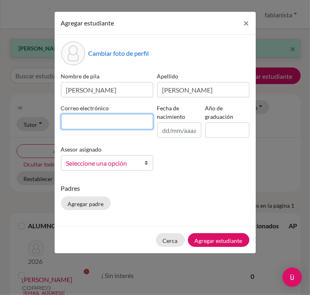
click at [101, 119] on input at bounding box center [107, 121] width 92 height 15
paste input "[PERSON_NAME][EMAIL_ADDRESS][PERSON_NAME][DOMAIN_NAME]"
type input "[PERSON_NAME][EMAIL_ADDRESS][PERSON_NAME][DOMAIN_NAME]"
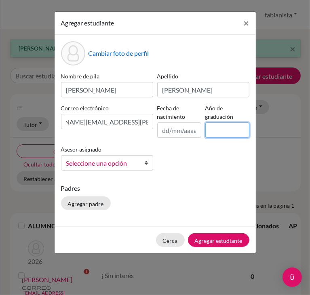
click at [214, 126] on input at bounding box center [227, 129] width 44 height 15
type input "2025"
click at [108, 160] on font "Seleccione una opción" at bounding box center [96, 163] width 61 height 8
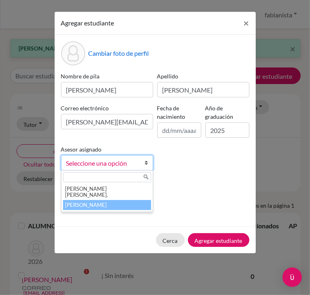
click at [82, 202] on font "[PERSON_NAME]" at bounding box center [86, 205] width 42 height 6
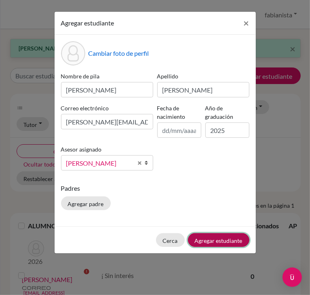
click at [223, 241] on font "Agregar estudiante" at bounding box center [219, 240] width 48 height 7
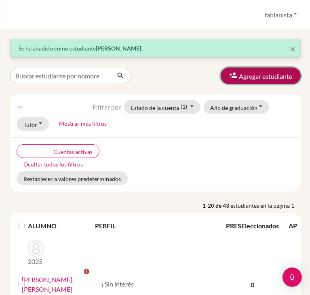
click at [263, 74] on font "Agregar estudiante" at bounding box center [265, 76] width 53 height 8
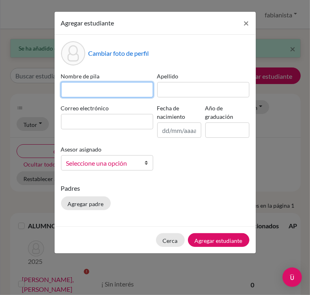
click at [112, 91] on input at bounding box center [107, 89] width 92 height 15
type input "[PERSON_NAME]"
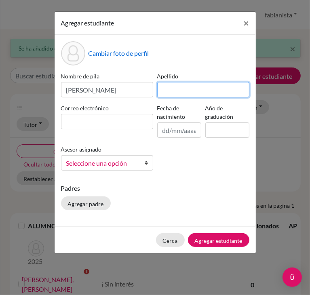
click at [173, 86] on input at bounding box center [203, 89] width 92 height 15
type input "[PERSON_NAME]"
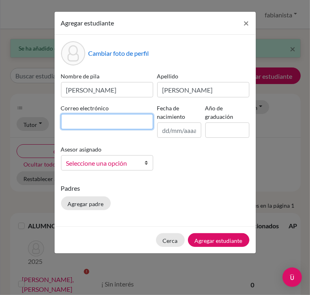
paste input "[PERSON_NAME][EMAIL_ADDRESS][PERSON_NAME][DOMAIN_NAME]"
type input "[PERSON_NAME][EMAIL_ADDRESS][PERSON_NAME][DOMAIN_NAME]"
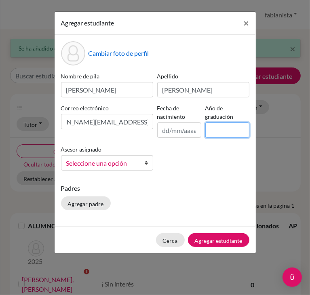
scroll to position [0, 0]
click at [216, 130] on input at bounding box center [227, 129] width 44 height 15
type input "2025"
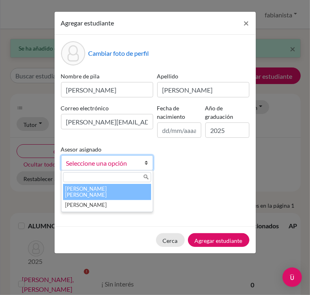
click at [118, 160] on font "Seleccione una opción" at bounding box center [96, 163] width 61 height 8
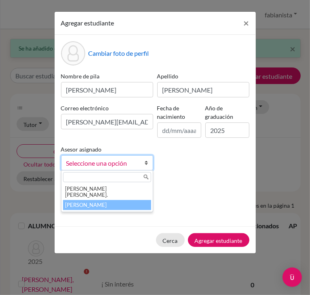
click at [93, 202] on font "[PERSON_NAME]" at bounding box center [86, 205] width 42 height 6
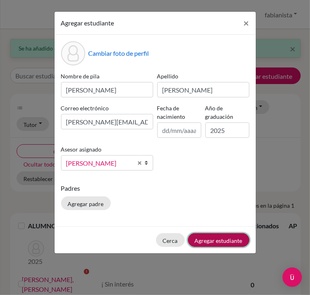
click at [216, 243] on button "Agregar estudiante" at bounding box center [218, 240] width 61 height 14
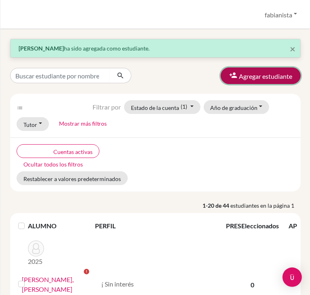
click at [277, 78] on font "Agregar estudiante" at bounding box center [265, 76] width 53 height 8
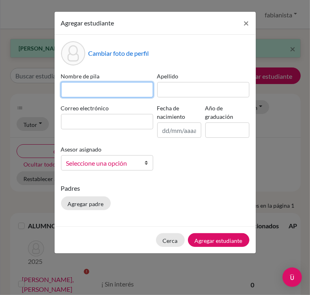
click at [86, 84] on input at bounding box center [107, 89] width 92 height 15
type input "[PERSON_NAME]"
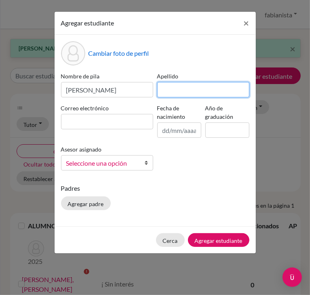
click at [184, 87] on input at bounding box center [203, 89] width 92 height 15
type input "[PERSON_NAME]"
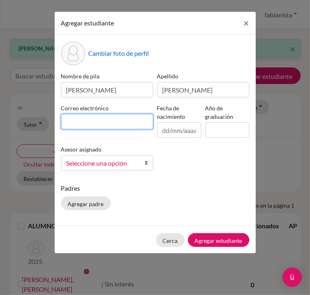
drag, startPoint x: 172, startPoint y: 91, endPoint x: 126, endPoint y: 123, distance: 56.0
click at [126, 123] on input at bounding box center [107, 121] width 92 height 15
paste input "[PERSON_NAME][EMAIL_ADDRESS][DOMAIN_NAME]"
type input "[PERSON_NAME][EMAIL_ADDRESS][DOMAIN_NAME]"
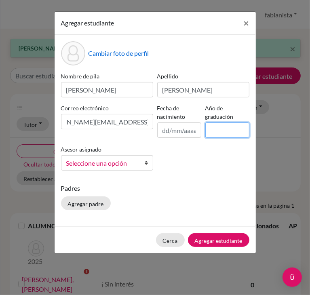
click at [215, 126] on input at bounding box center [227, 129] width 44 height 15
type input "2025"
click at [115, 164] on font "Seleccione una opción" at bounding box center [96, 163] width 61 height 8
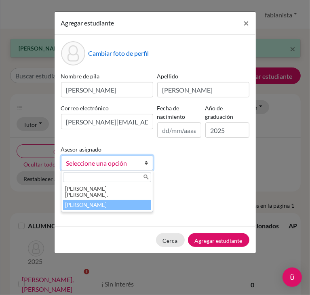
click at [81, 202] on font "[PERSON_NAME]" at bounding box center [86, 205] width 42 height 6
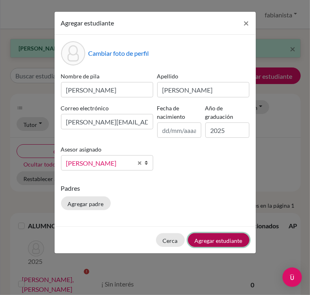
click at [220, 240] on font "Agregar estudiante" at bounding box center [219, 240] width 48 height 7
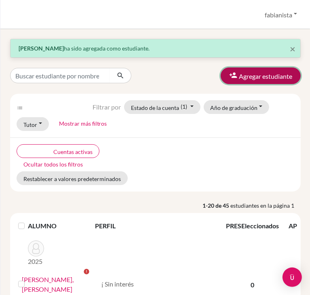
click at [272, 76] on font "Agregar estudiante" at bounding box center [265, 76] width 53 height 8
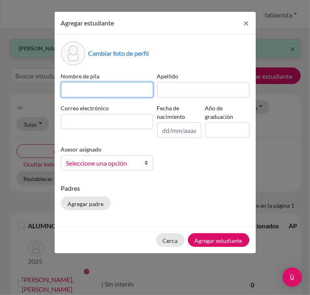
click at [95, 86] on input at bounding box center [107, 89] width 92 height 15
click at [84, 90] on input "[PERSON_NAME]" at bounding box center [107, 89] width 92 height 15
type input "[PERSON_NAME]"
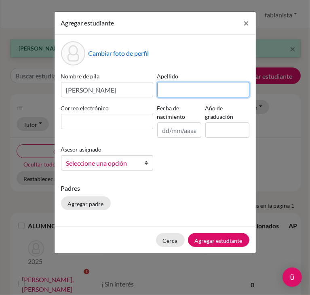
click at [169, 89] on input at bounding box center [203, 89] width 92 height 15
click at [195, 91] on input "[PERSON_NAME]" at bounding box center [203, 89] width 92 height 15
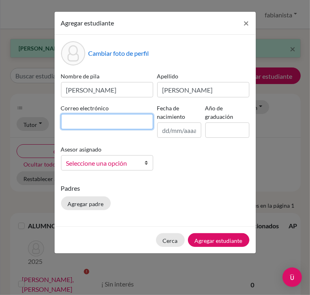
click at [101, 125] on input at bounding box center [107, 121] width 92 height 15
paste input "[PERSON_NAME][EMAIL_ADDRESS][PERSON_NAME][DOMAIN_NAME]"
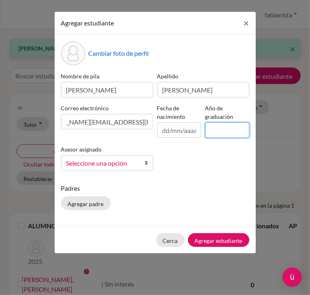
click at [215, 130] on input at bounding box center [227, 129] width 44 height 15
click at [103, 168] on span "Seleccione una opción" at bounding box center [101, 163] width 71 height 11
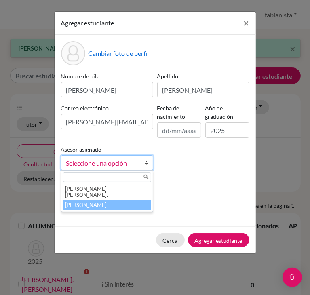
click at [89, 202] on font "[PERSON_NAME]" at bounding box center [86, 205] width 42 height 6
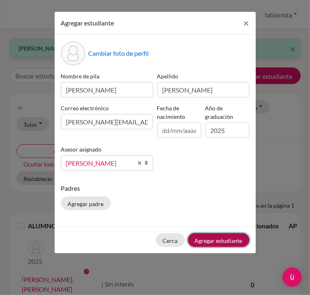
click at [217, 241] on font "Agregar estudiante" at bounding box center [219, 240] width 48 height 7
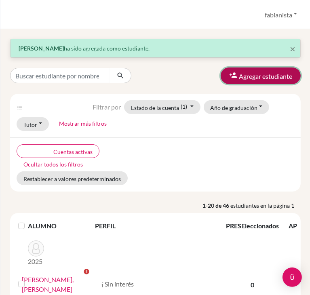
click at [269, 75] on font "Agregar estudiante" at bounding box center [265, 76] width 53 height 8
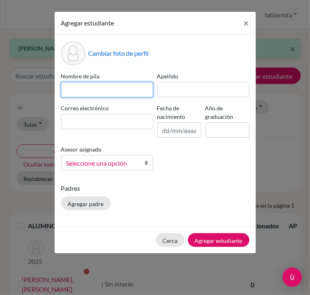
click at [86, 86] on input at bounding box center [107, 89] width 92 height 15
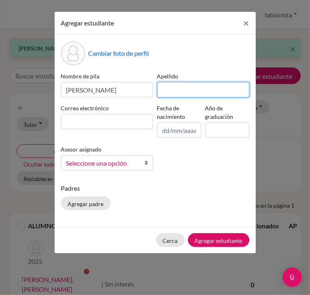
click at [179, 84] on input at bounding box center [203, 89] width 92 height 15
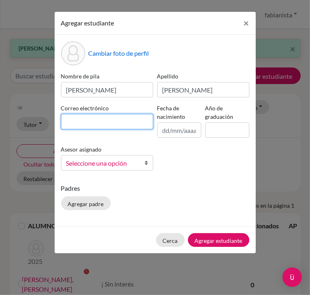
paste input "[PERSON_NAME][EMAIL_ADDRESS][PERSON_NAME][DOMAIN_NAME]"
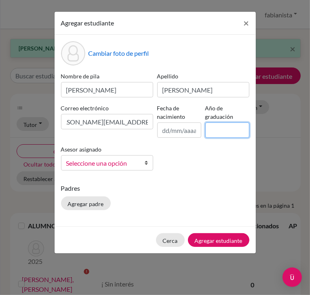
click at [217, 125] on input at bounding box center [227, 129] width 44 height 15
click at [134, 164] on span "Seleccione una opción" at bounding box center [101, 163] width 71 height 11
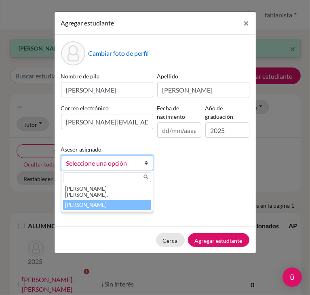
click at [92, 202] on font "[PERSON_NAME]" at bounding box center [86, 205] width 42 height 6
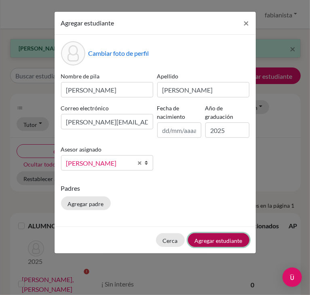
click at [221, 237] on font "Agregar estudiante" at bounding box center [219, 240] width 48 height 7
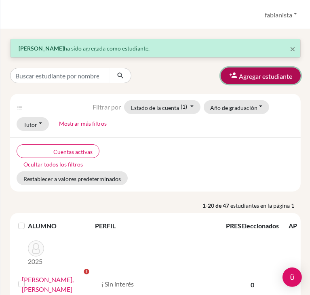
click at [239, 77] on font "Agregar estudiante" at bounding box center [265, 76] width 53 height 8
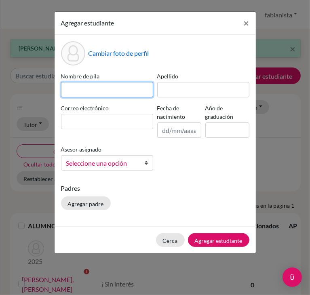
click at [116, 93] on input at bounding box center [107, 89] width 92 height 15
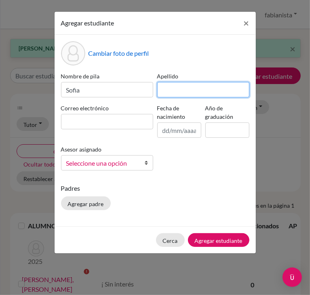
click at [216, 90] on input at bounding box center [203, 89] width 92 height 15
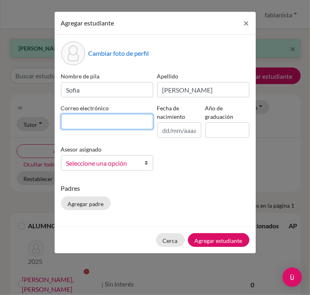
click at [92, 121] on input at bounding box center [107, 121] width 92 height 15
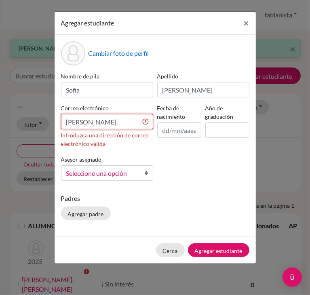
click at [108, 120] on input "[PERSON_NAME]." at bounding box center [107, 121] width 92 height 15
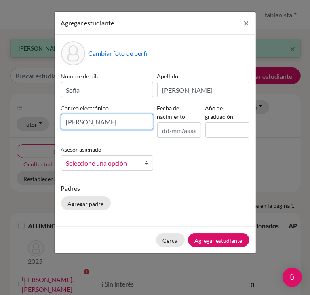
paste input "[PERSON_NAME][EMAIL_ADDRESS][PERSON_NAME][DOMAIN_NAME]"
click at [82, 122] on input "[PERSON_NAME][EMAIL_ADDRESS][PERSON_NAME][PERSON_NAME][DOMAIN_NAME]" at bounding box center [107, 121] width 92 height 15
click at [81, 122] on input "[PERSON_NAME][EMAIL_ADDRESS][PERSON_NAME][PERSON_NAME][DOMAIN_NAME]" at bounding box center [107, 121] width 92 height 15
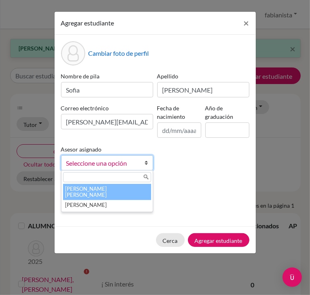
click at [118, 167] on font "Seleccione una opción" at bounding box center [96, 163] width 61 height 8
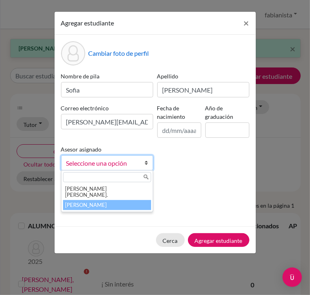
click at [87, 202] on font "[PERSON_NAME]" at bounding box center [86, 205] width 42 height 6
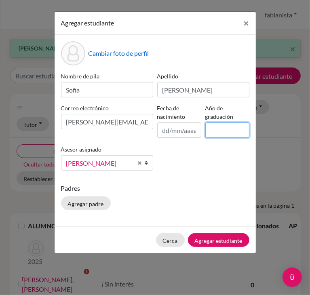
click at [223, 126] on input at bounding box center [227, 129] width 44 height 15
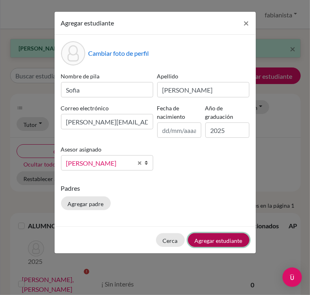
click at [228, 239] on font "Agregar estudiante" at bounding box center [219, 240] width 48 height 7
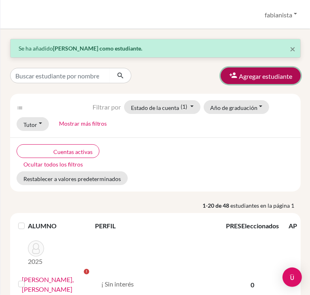
click at [247, 80] on font "Agregar estudiante" at bounding box center [265, 76] width 53 height 8
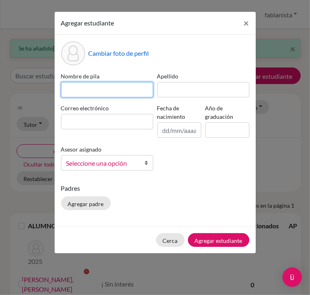
click at [79, 88] on input at bounding box center [107, 89] width 92 height 15
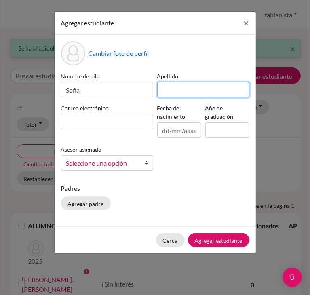
click at [200, 88] on input at bounding box center [203, 89] width 92 height 15
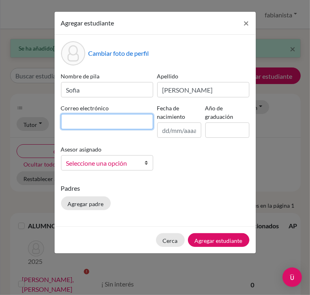
paste input "[PERSON_NAME][EMAIL_ADDRESS][PERSON_NAME][DOMAIN_NAME]"
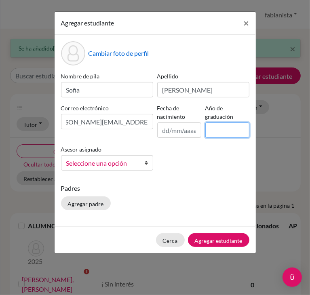
click at [218, 128] on input at bounding box center [227, 129] width 44 height 15
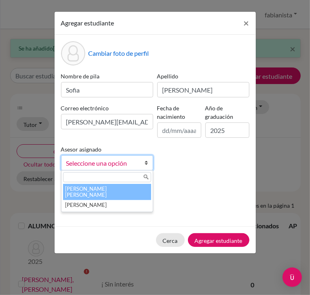
click at [103, 170] on div "Seleccione una opción [PERSON_NAME] [PERSON_NAME]" at bounding box center [107, 162] width 92 height 15
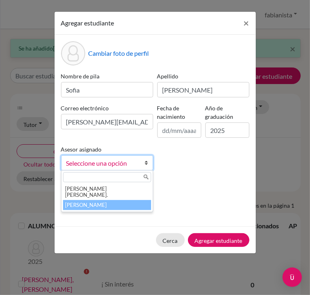
click at [83, 202] on font "[PERSON_NAME]" at bounding box center [86, 205] width 42 height 6
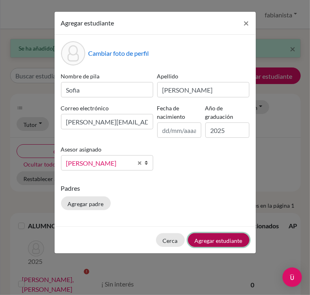
click at [209, 238] on font "Agregar estudiante" at bounding box center [219, 240] width 48 height 7
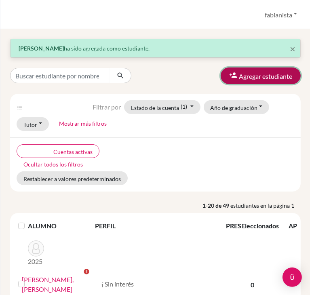
click at [245, 75] on font "Agregar estudiante" at bounding box center [265, 76] width 53 height 8
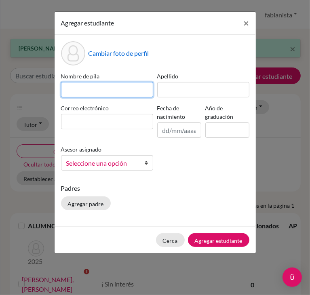
click at [74, 88] on input at bounding box center [107, 89] width 92 height 15
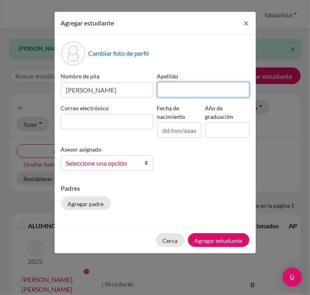
click at [175, 92] on input at bounding box center [203, 89] width 92 height 15
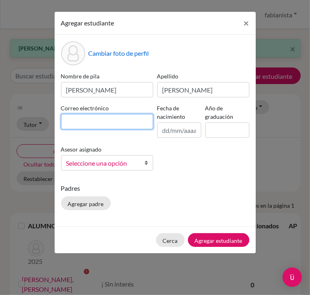
paste input "[PERSON_NAME][EMAIL_ADDRESS][PERSON_NAME][DOMAIN_NAME]"
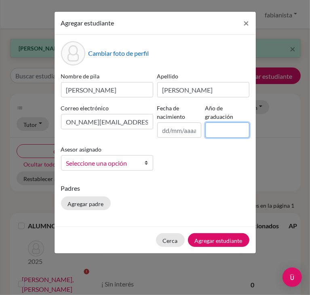
click at [216, 131] on input at bounding box center [227, 129] width 44 height 15
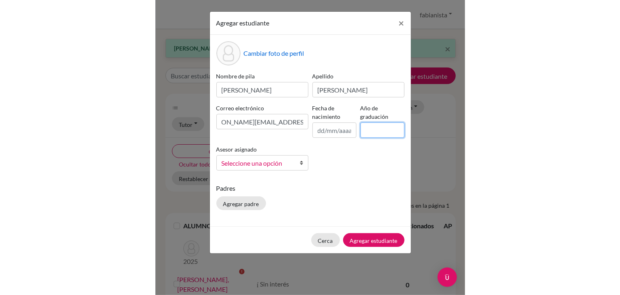
scroll to position [0, 0]
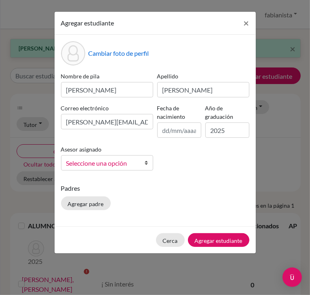
click at [82, 168] on link "Seleccione una opción" at bounding box center [107, 162] width 92 height 15
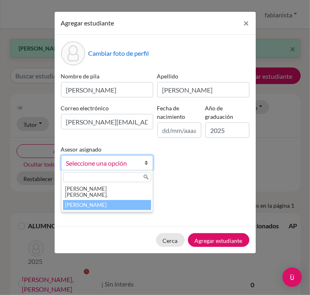
click at [77, 202] on font "[PERSON_NAME]" at bounding box center [86, 205] width 42 height 6
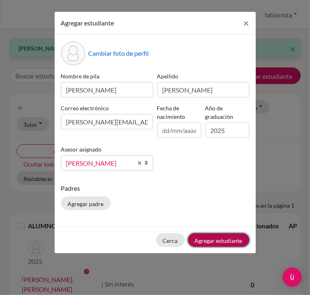
click at [218, 240] on font "Agregar estudiante" at bounding box center [219, 240] width 48 height 7
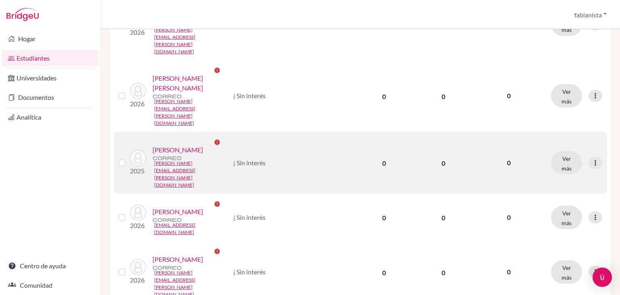
scroll to position [1282, 0]
